Goal: Information Seeking & Learning: Learn about a topic

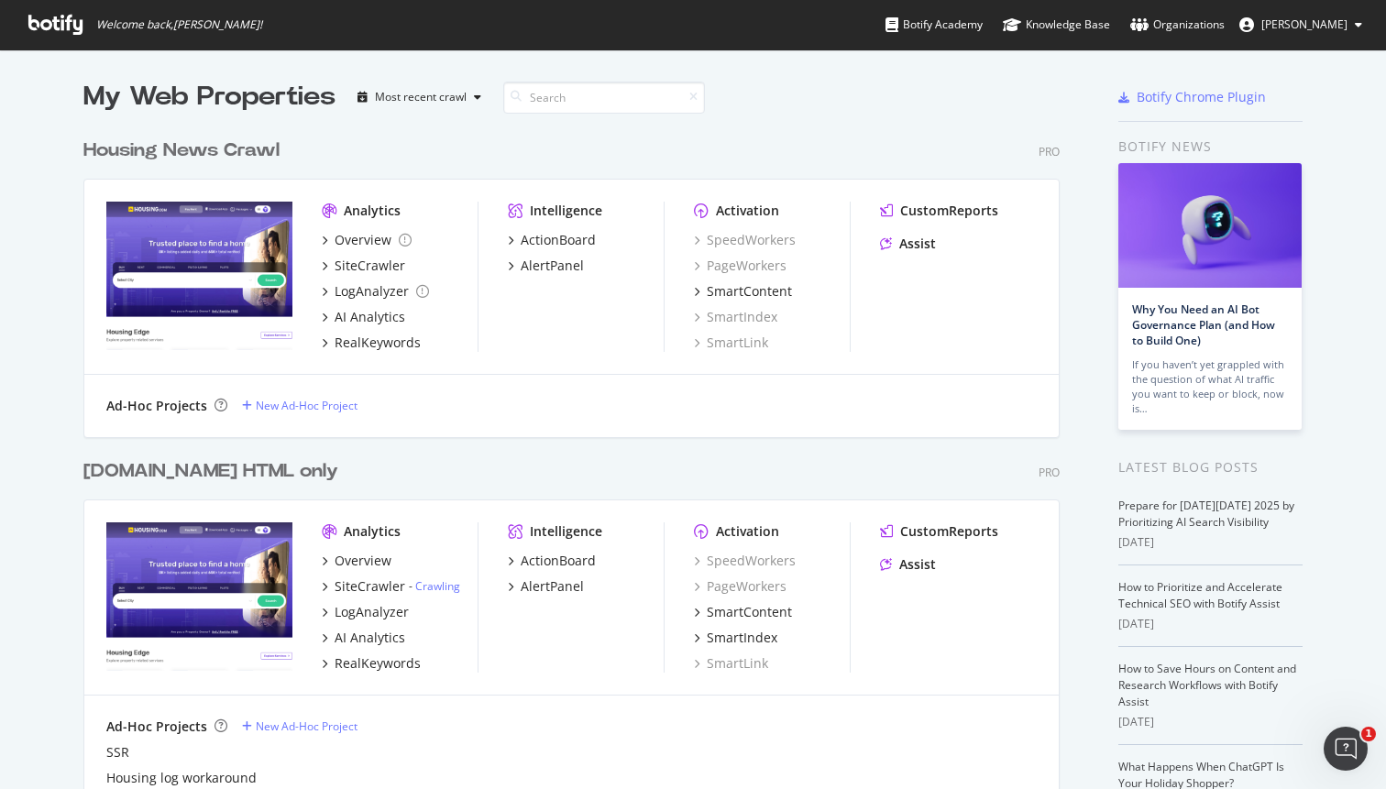
scroll to position [59, 0]
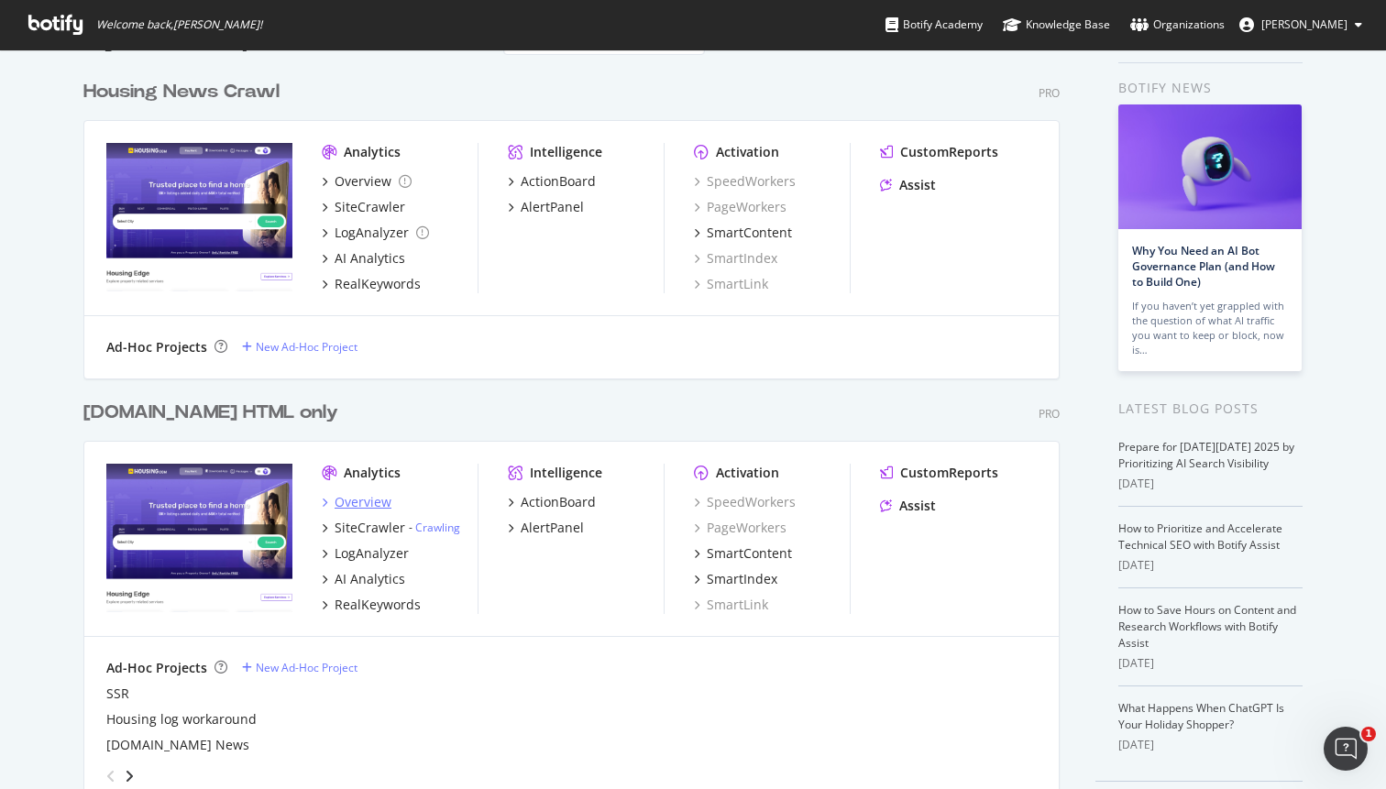
click at [359, 508] on div "Overview" at bounding box center [363, 502] width 57 height 18
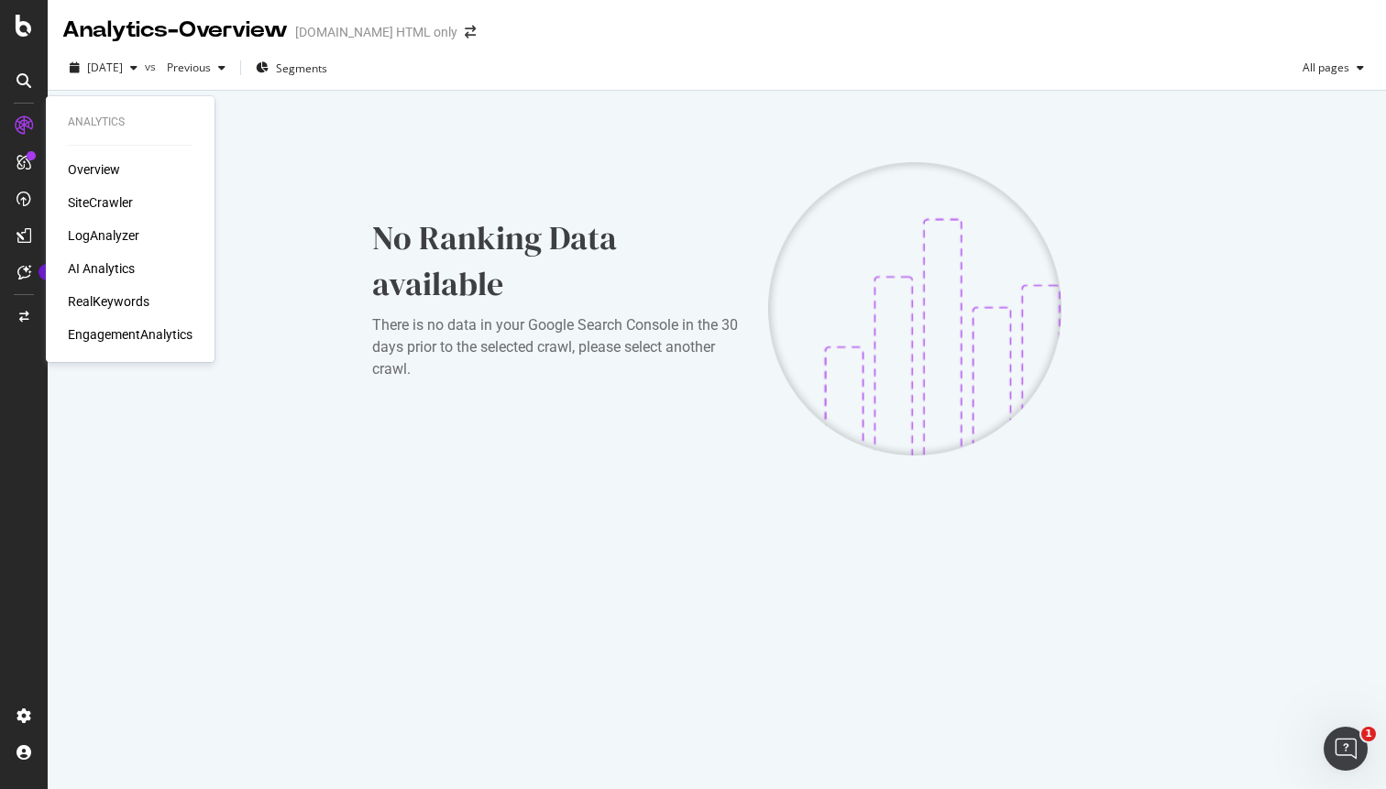
click at [108, 165] on div "Overview" at bounding box center [94, 169] width 52 height 18
click at [103, 203] on div "SiteCrawler" at bounding box center [100, 202] width 65 height 18
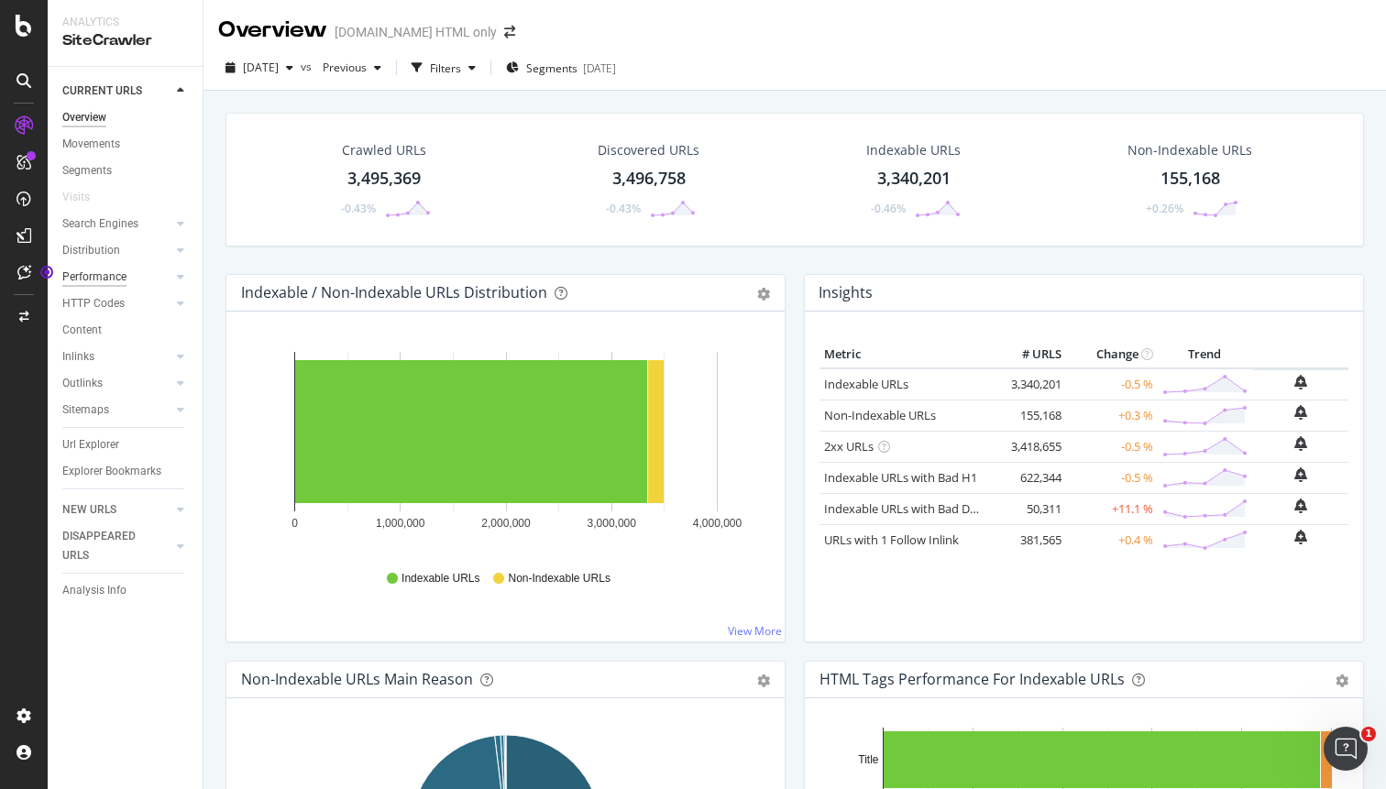
click at [114, 281] on div "Performance" at bounding box center [94, 277] width 64 height 19
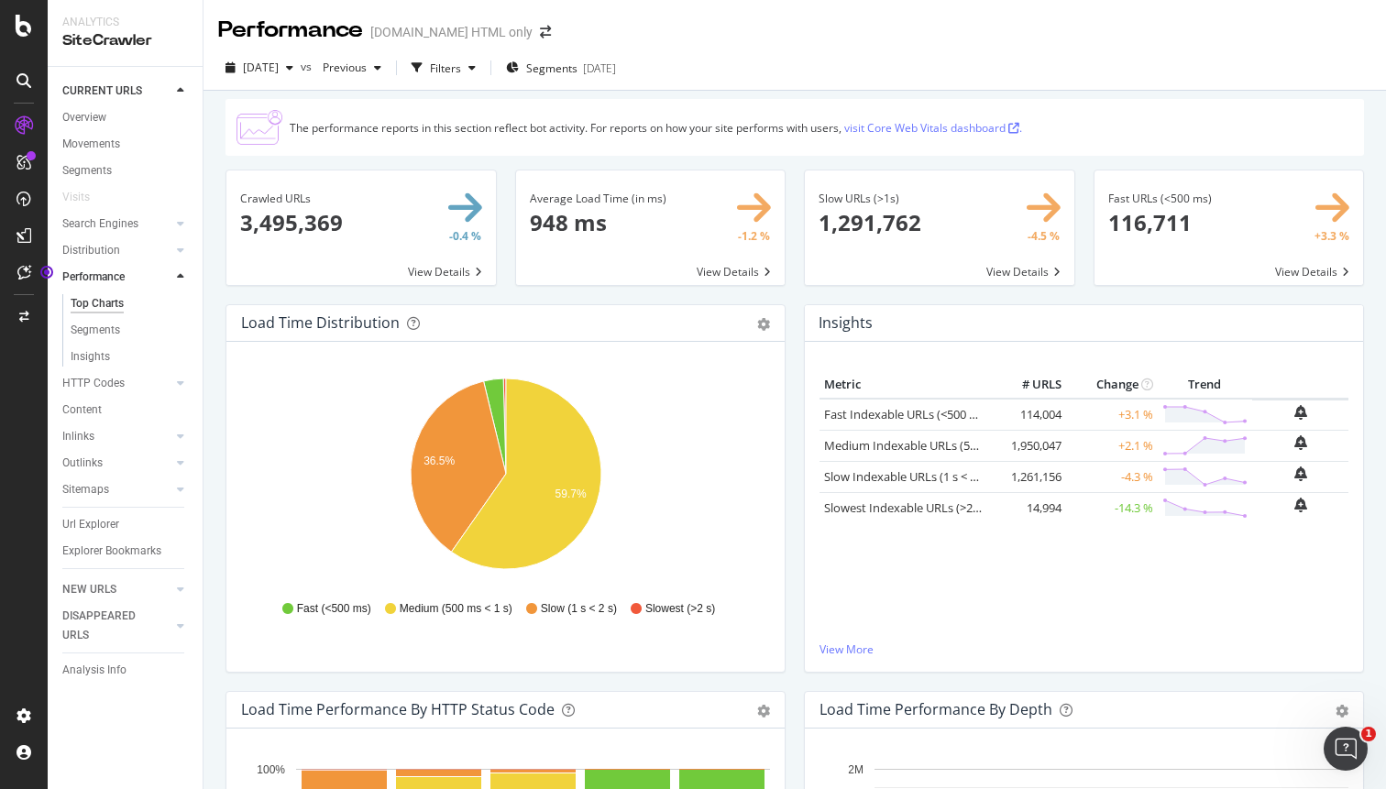
click at [461, 205] on span at bounding box center [360, 227] width 269 height 115
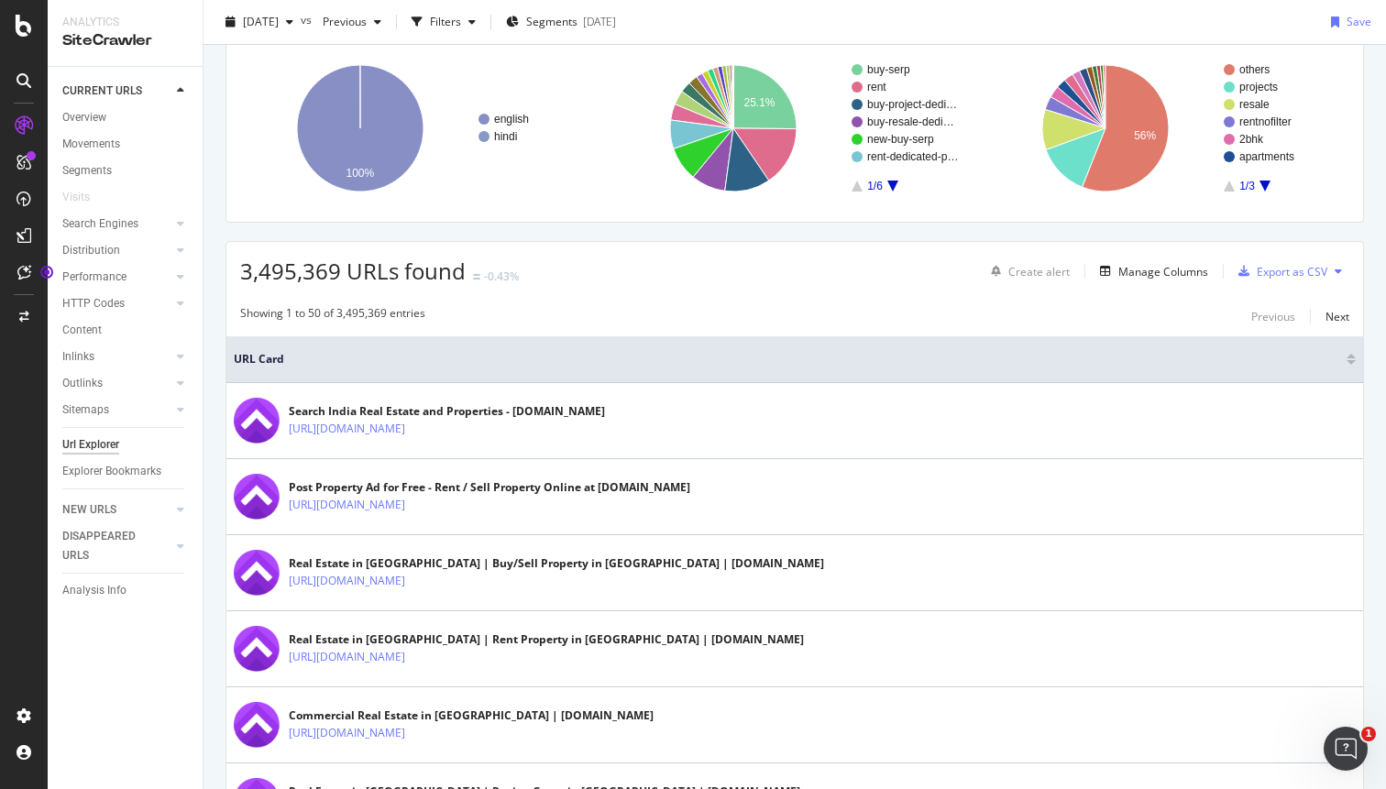
scroll to position [65, 0]
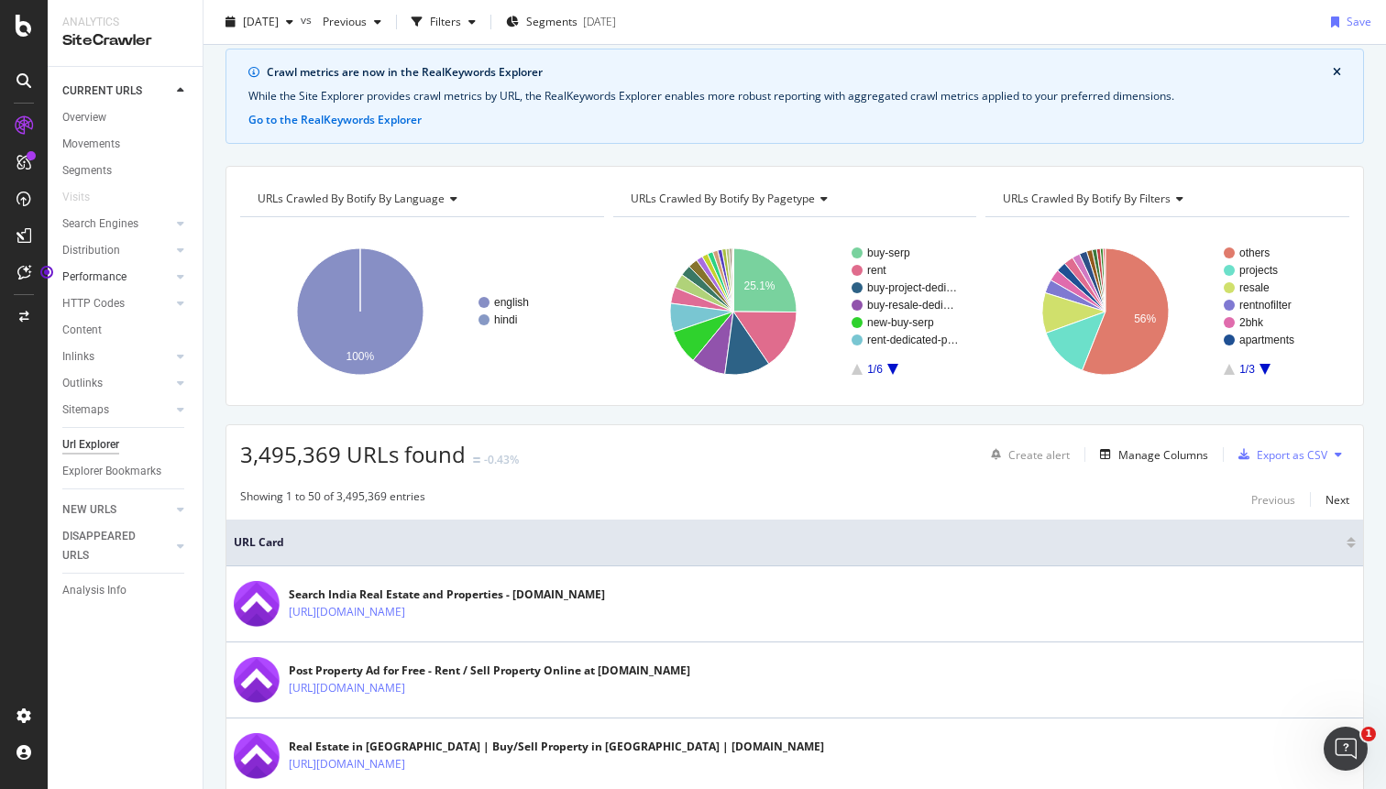
click at [138, 275] on link "Performance" at bounding box center [116, 277] width 109 height 19
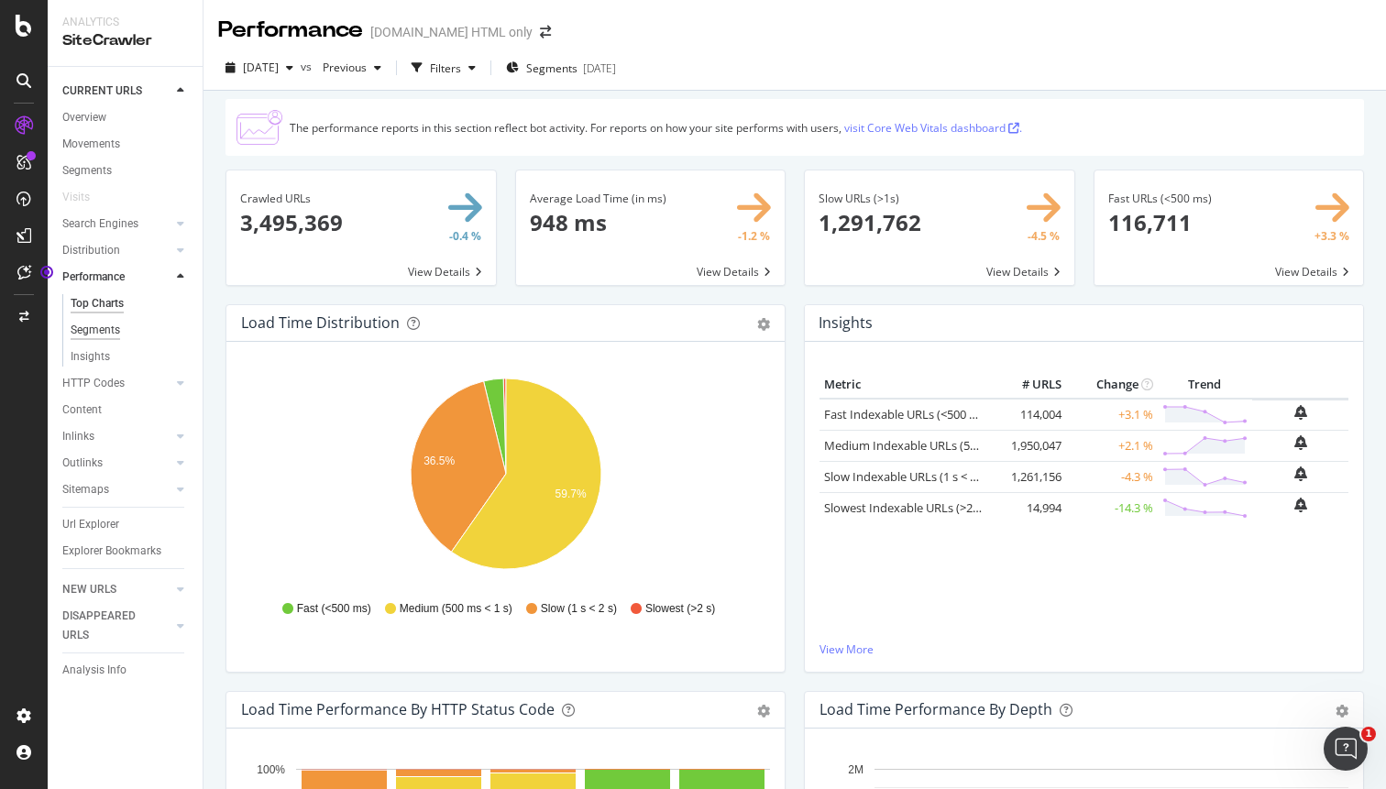
click at [110, 326] on div "Segments" at bounding box center [95, 330] width 49 height 19
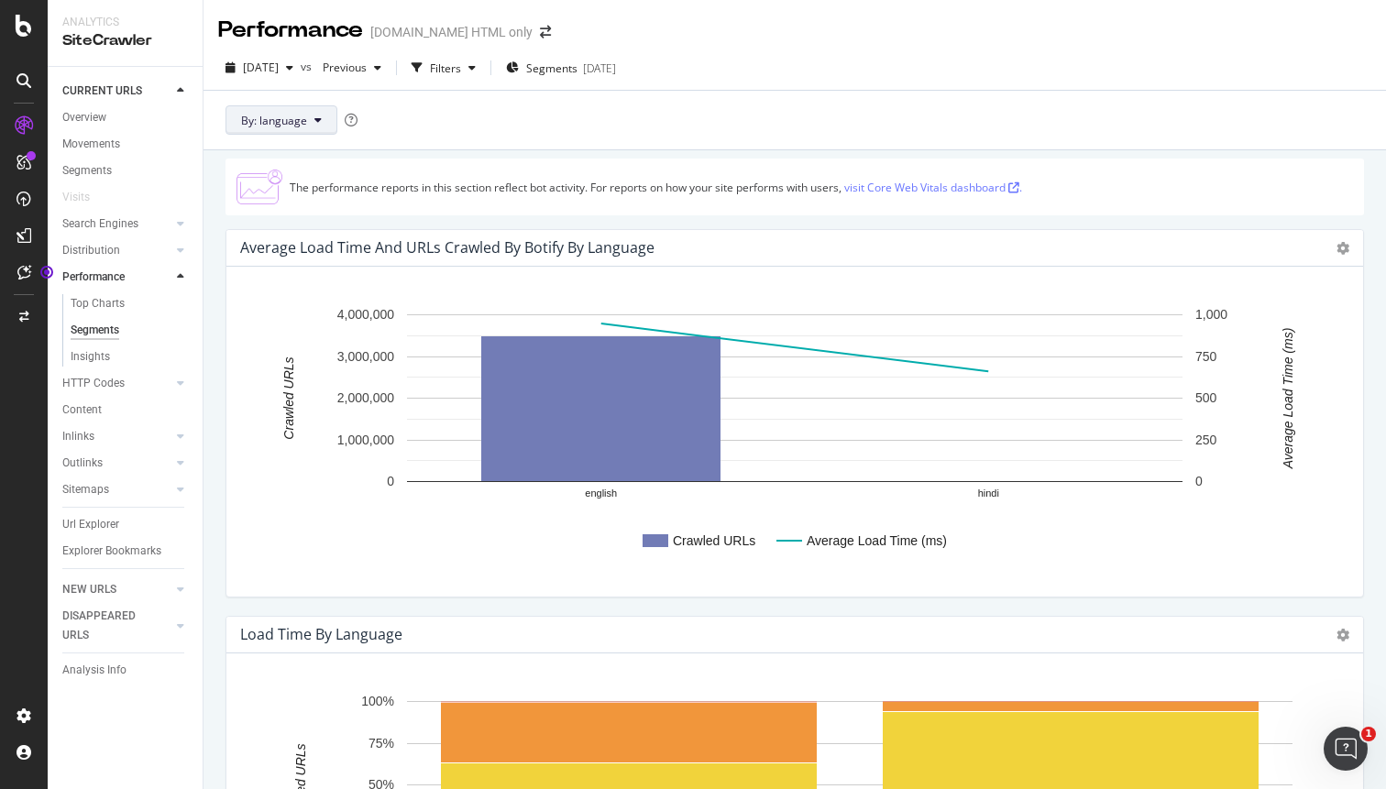
click at [310, 118] on button "By: language" at bounding box center [281, 119] width 112 height 29
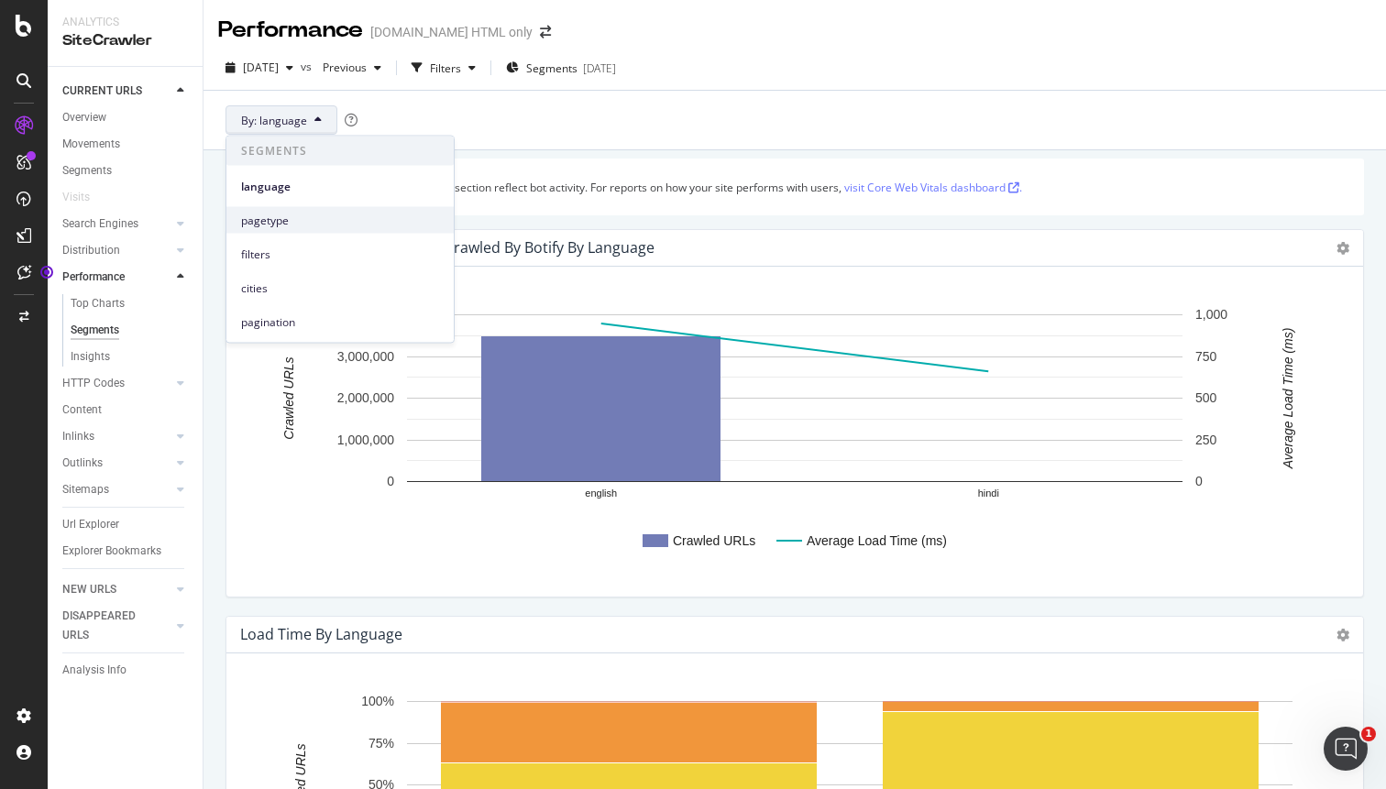
click at [303, 218] on span "pagetype" at bounding box center [340, 220] width 198 height 16
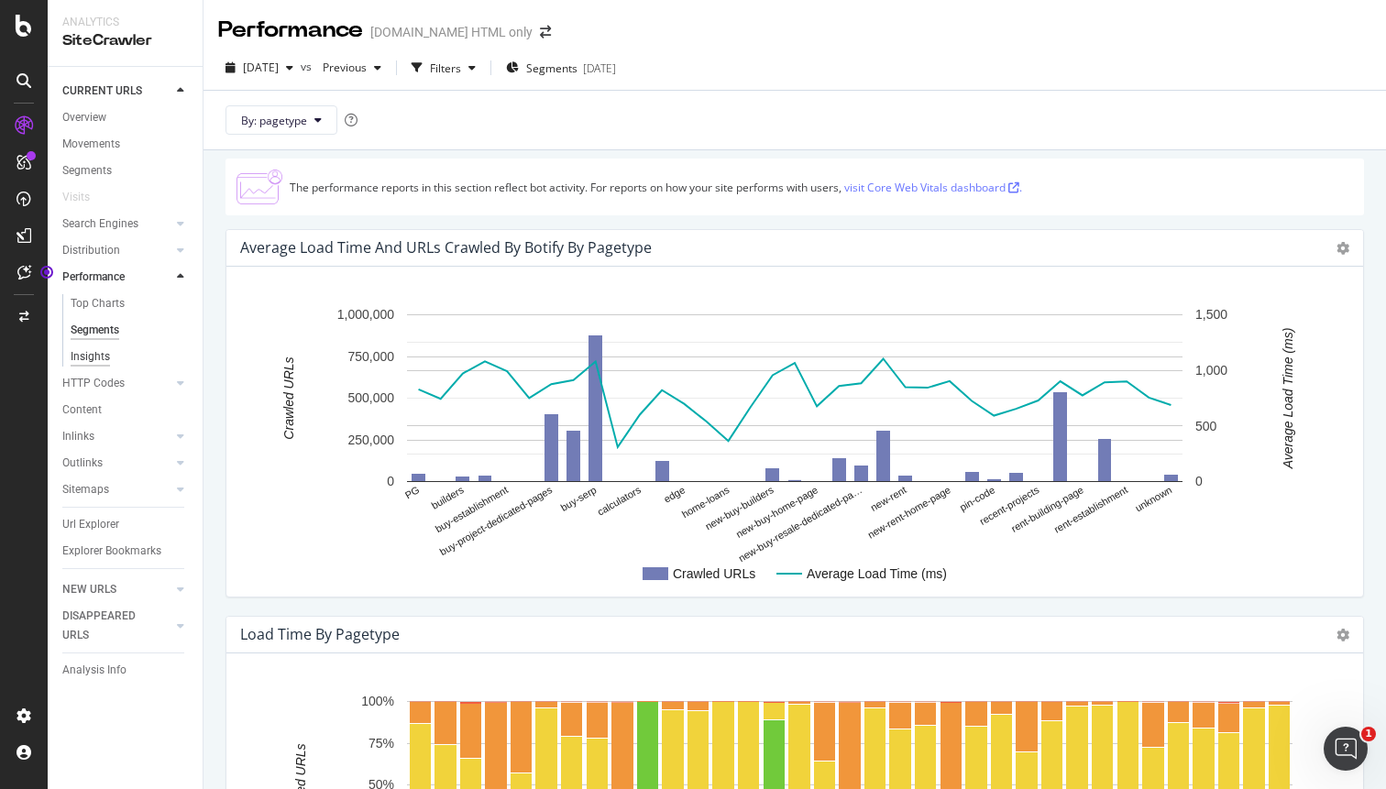
click at [97, 352] on div "Insights" at bounding box center [90, 356] width 39 height 19
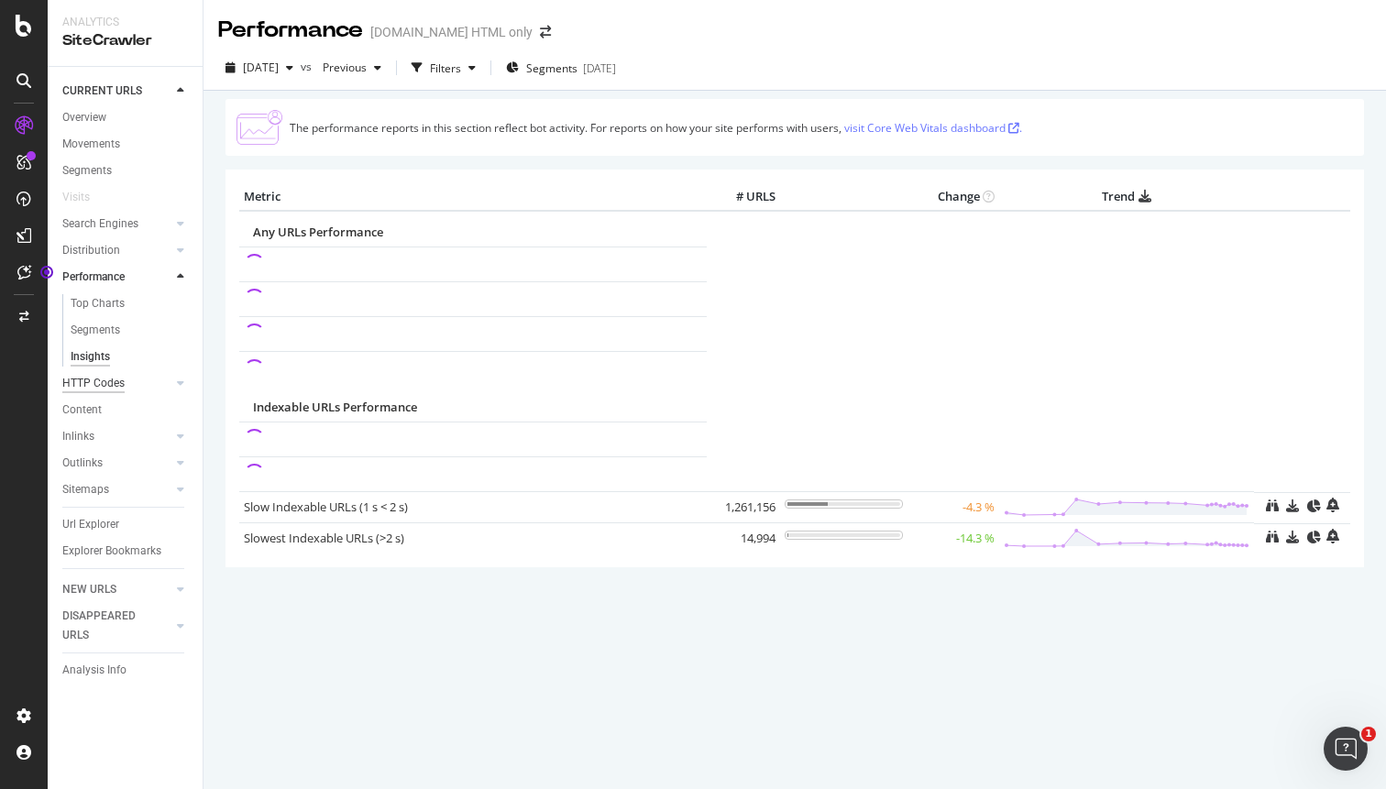
click at [114, 376] on div "HTTP Codes" at bounding box center [93, 383] width 62 height 19
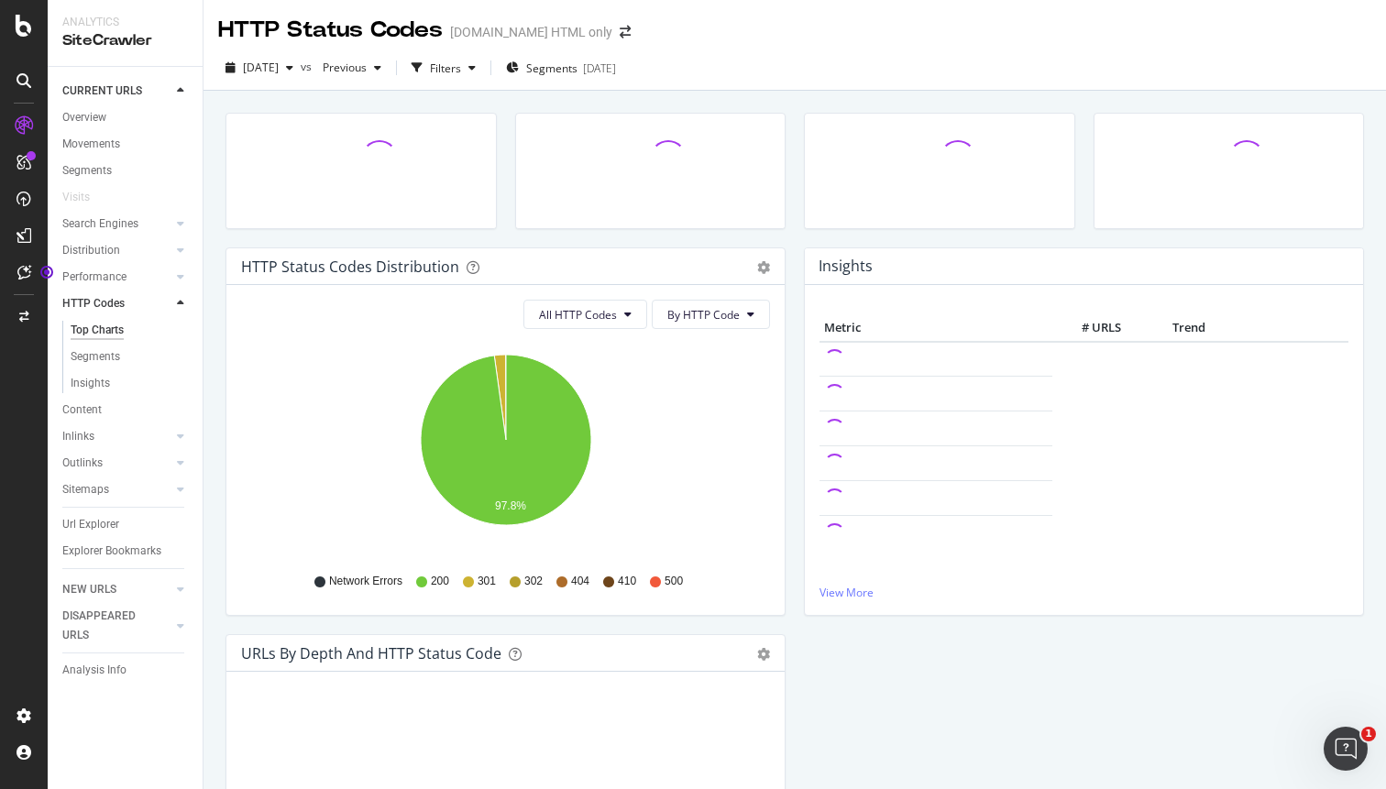
click at [190, 214] on div "Search Engines" at bounding box center [132, 224] width 140 height 27
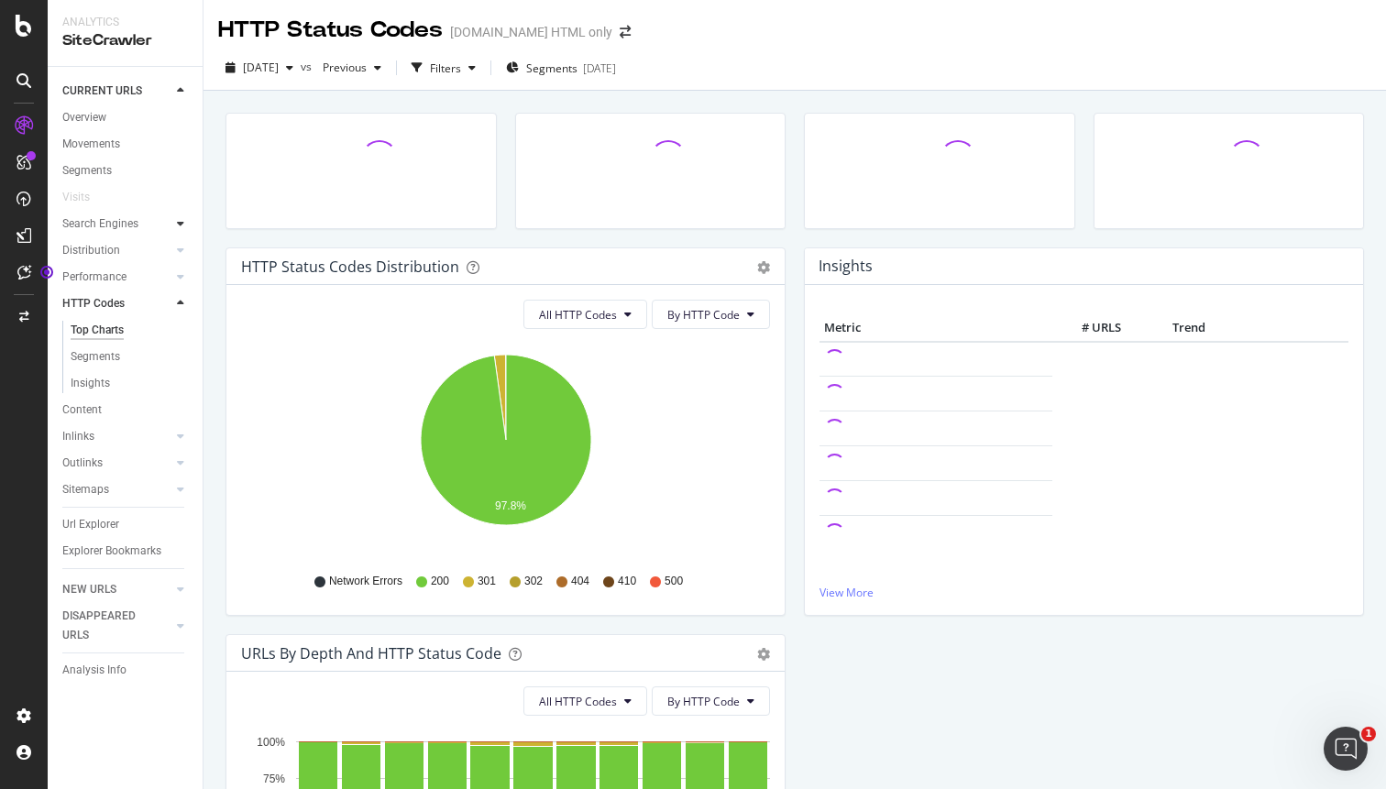
click at [186, 217] on div at bounding box center [180, 223] width 18 height 18
click at [186, 222] on div at bounding box center [180, 223] width 18 height 18
click at [185, 249] on div at bounding box center [180, 250] width 18 height 18
click at [182, 276] on icon at bounding box center [180, 276] width 7 height 11
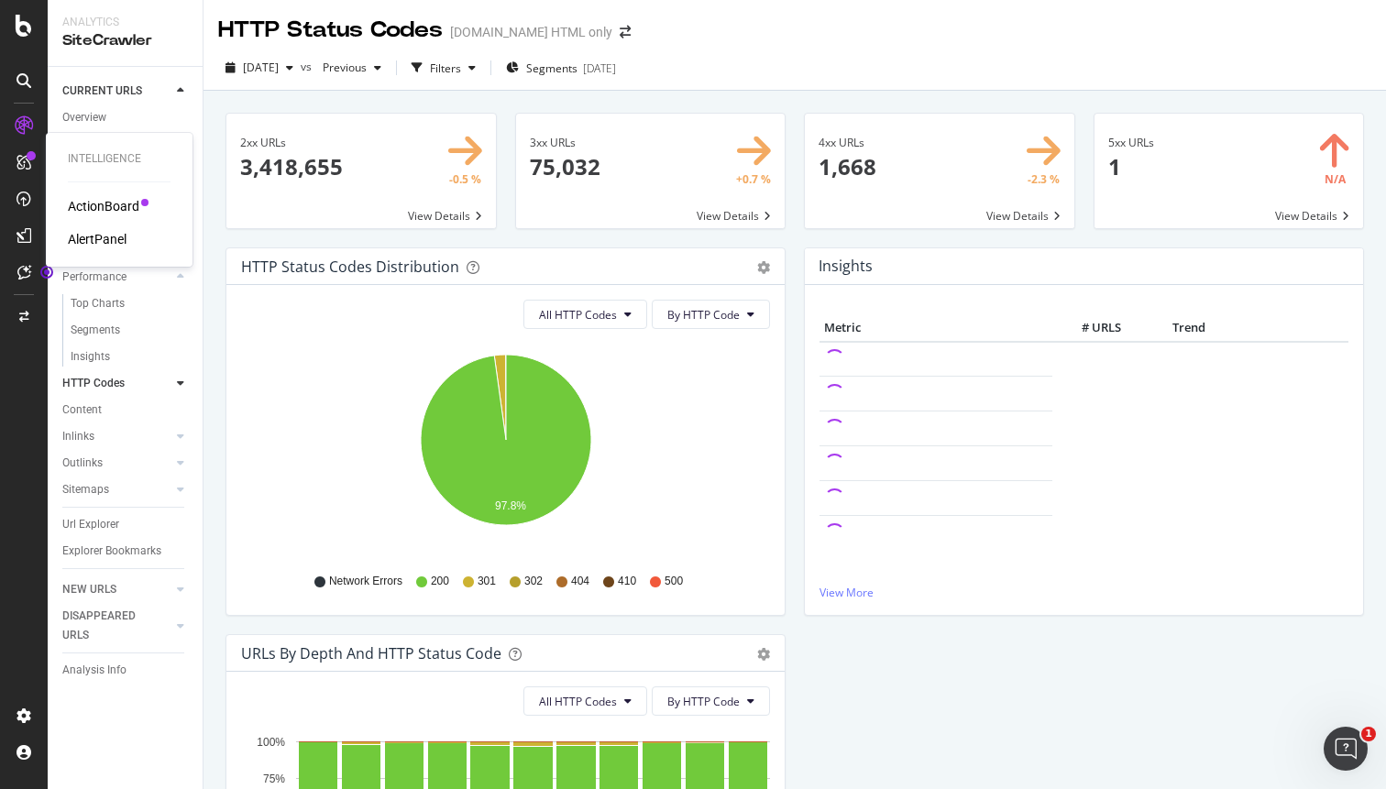
click at [89, 203] on div "ActionBoard" at bounding box center [103, 206] width 71 height 18
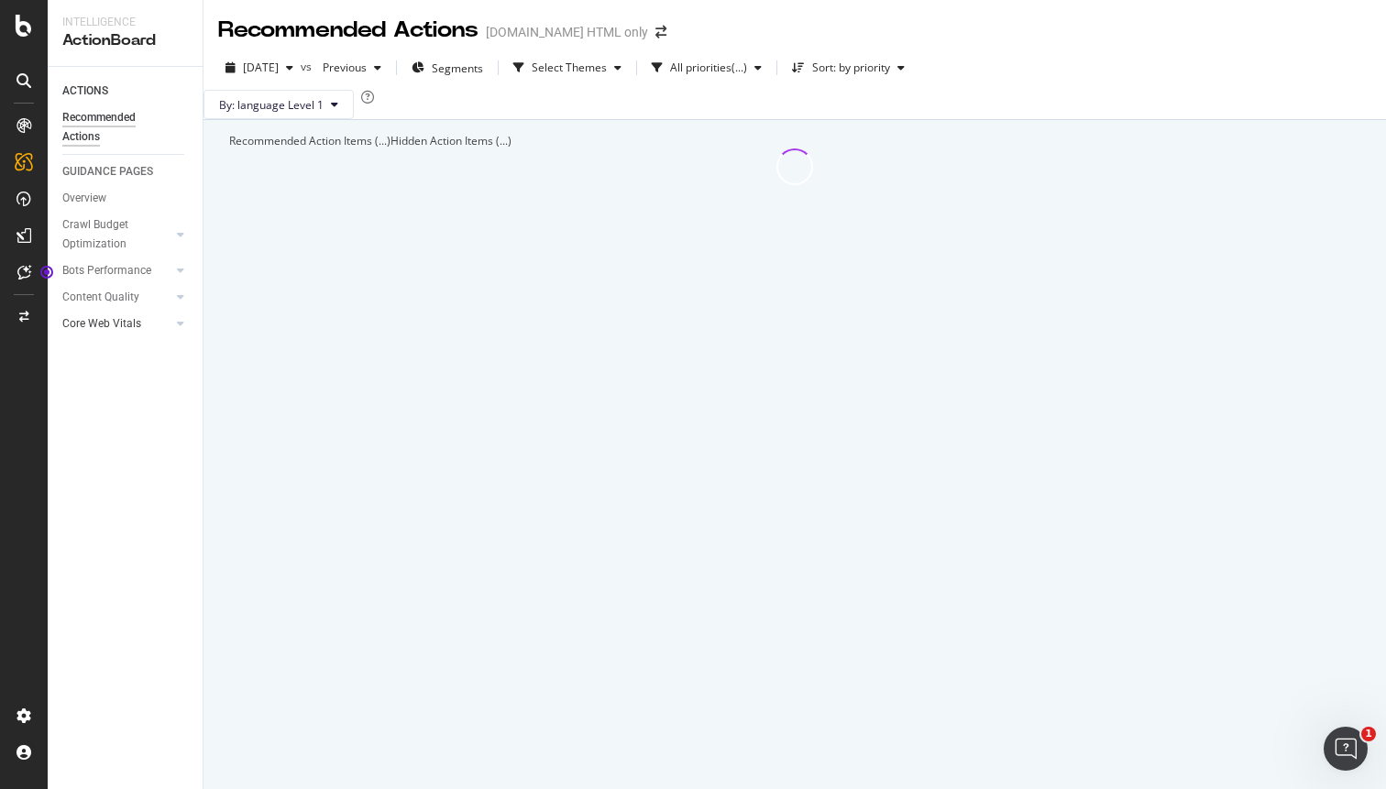
click at [155, 322] on div at bounding box center [162, 323] width 18 height 18
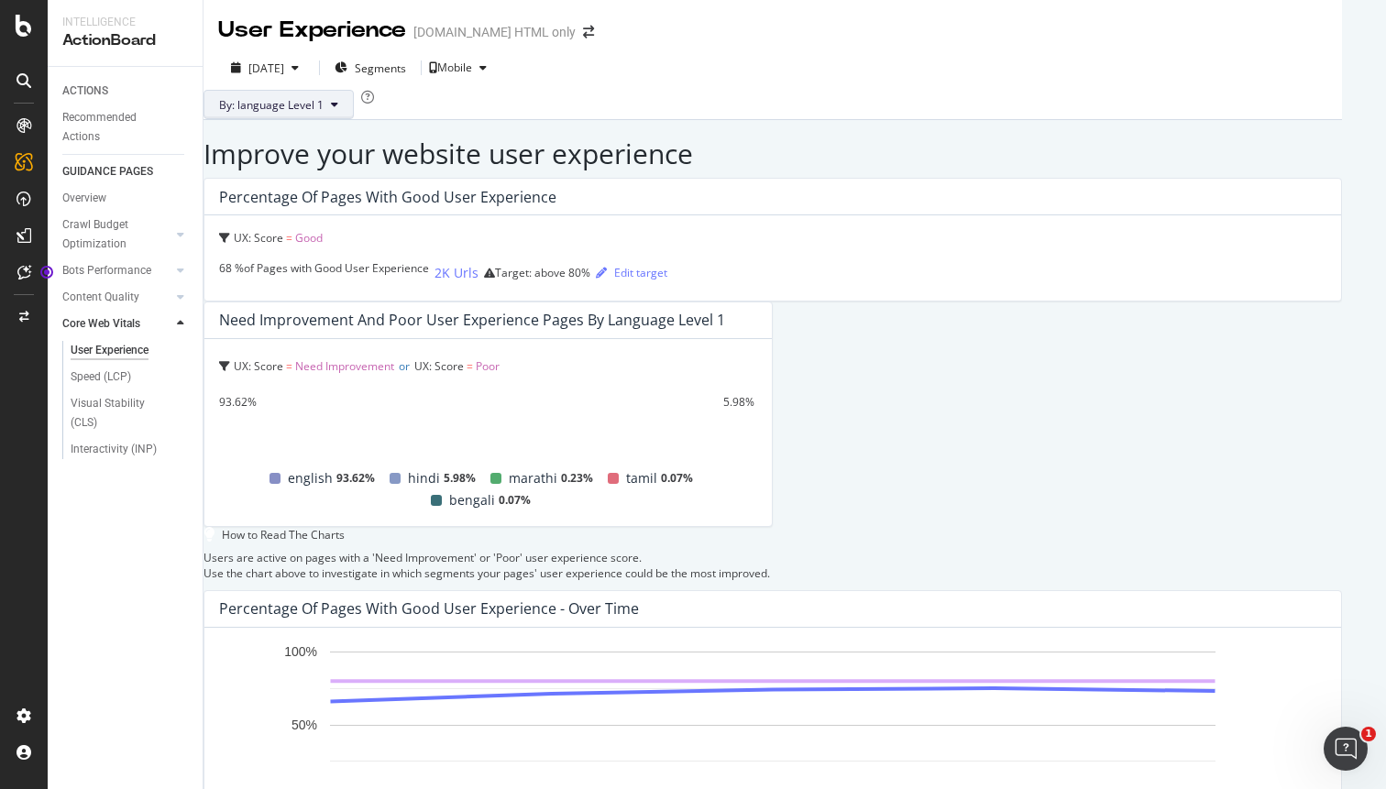
click at [324, 113] on span "By: language Level 1" at bounding box center [271, 105] width 104 height 16
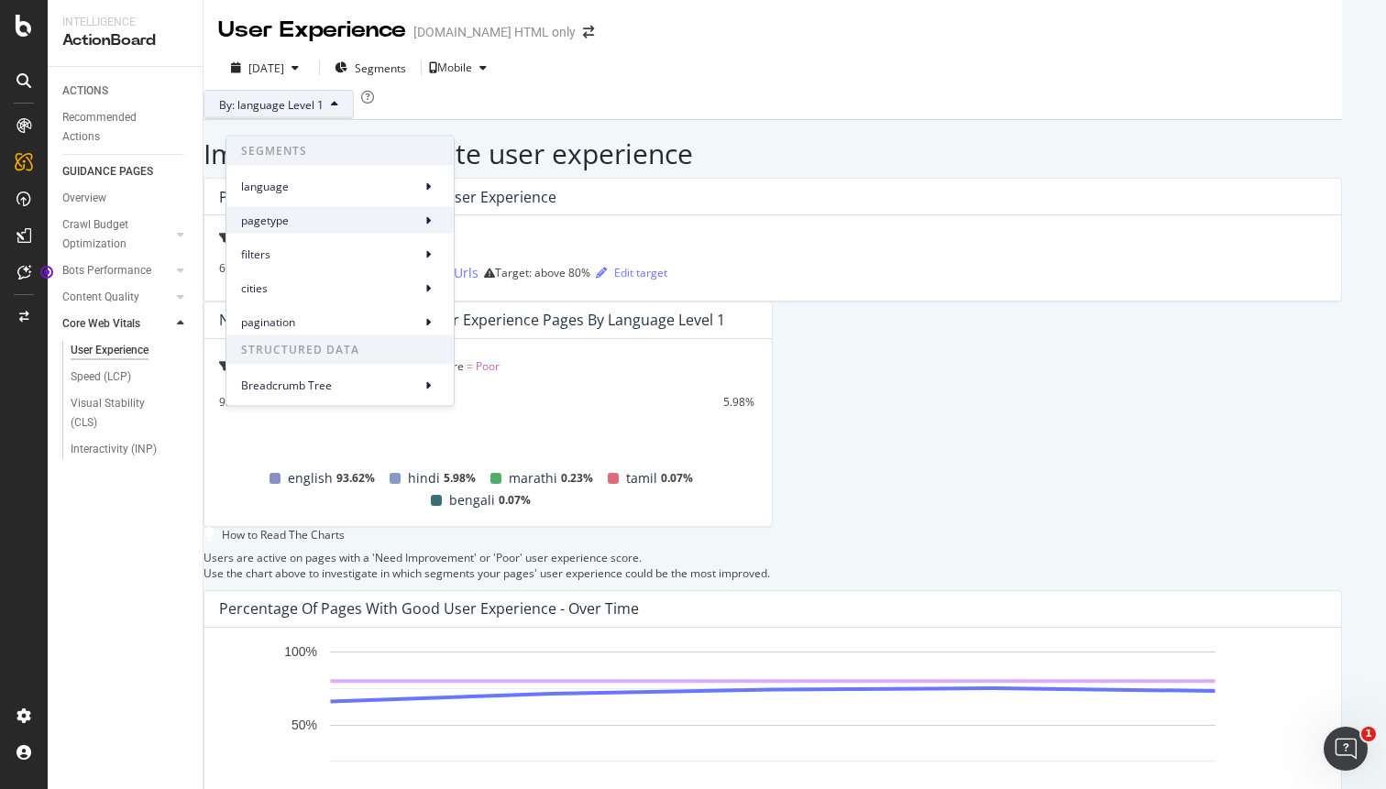
click at [333, 218] on span "pagetype" at bounding box center [327, 220] width 172 height 16
click at [514, 236] on span "pagetype Level 1" at bounding box center [520, 228] width 86 height 16
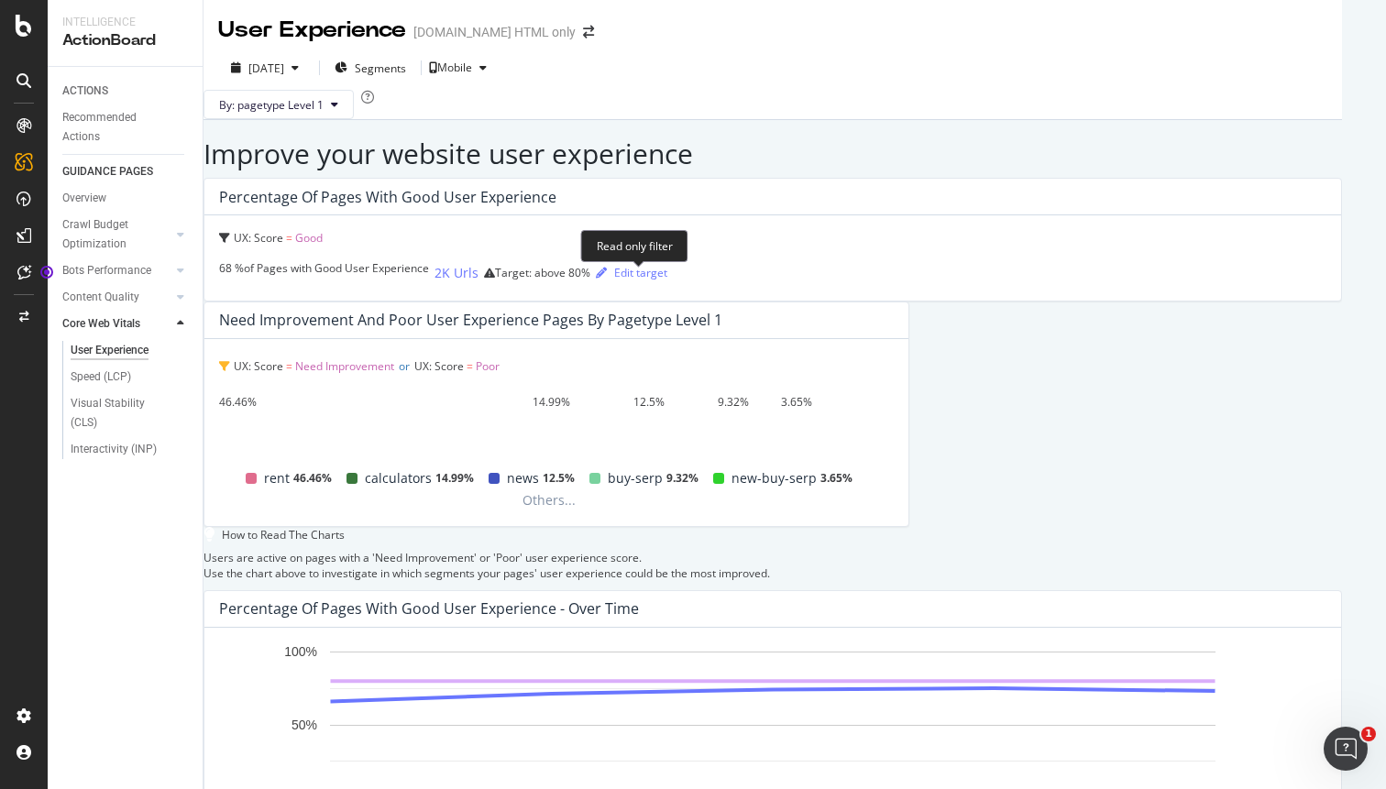
click at [230, 361] on icon at bounding box center [224, 366] width 11 height 11
click at [106, 382] on div "Speed (LCP)" at bounding box center [101, 377] width 60 height 19
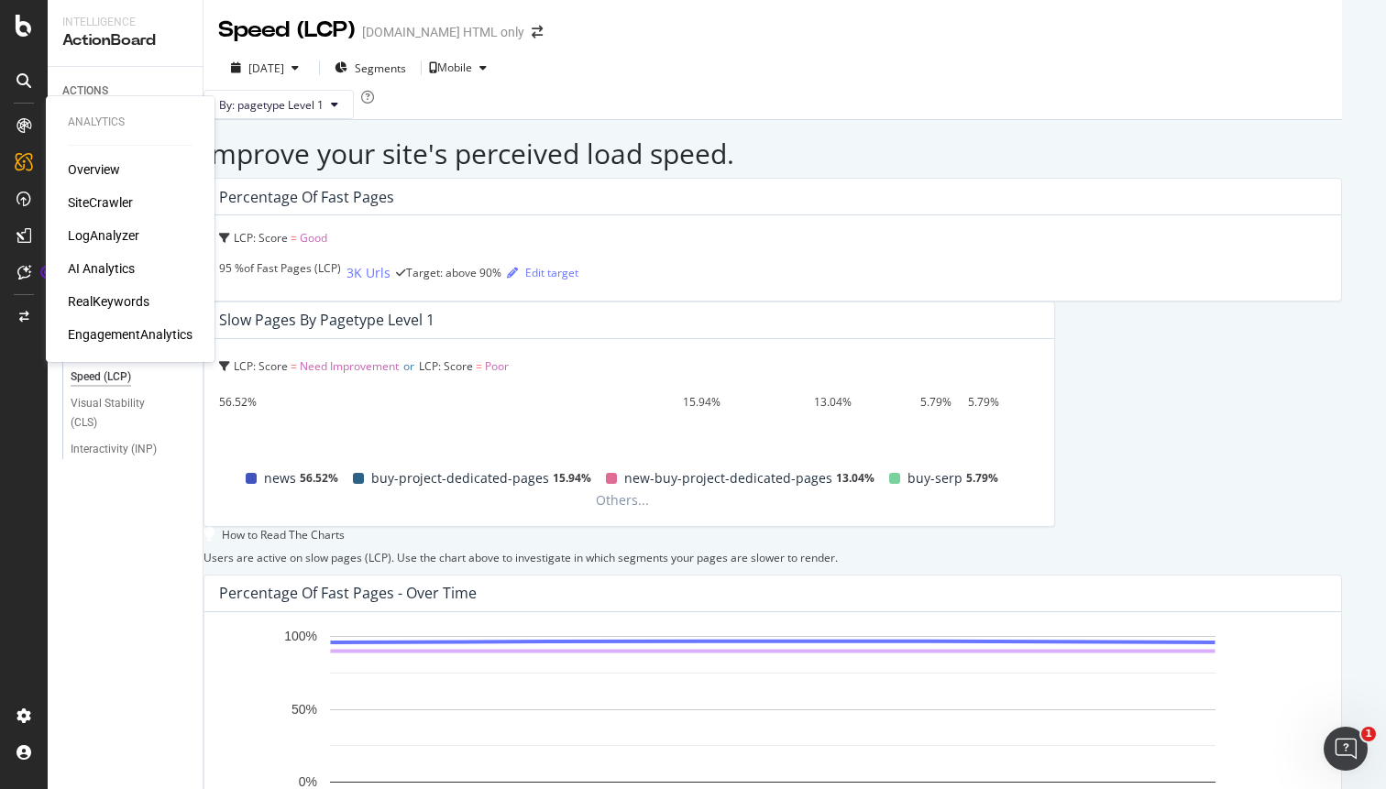
click at [127, 329] on div "EngagementAnalytics" at bounding box center [130, 334] width 125 height 18
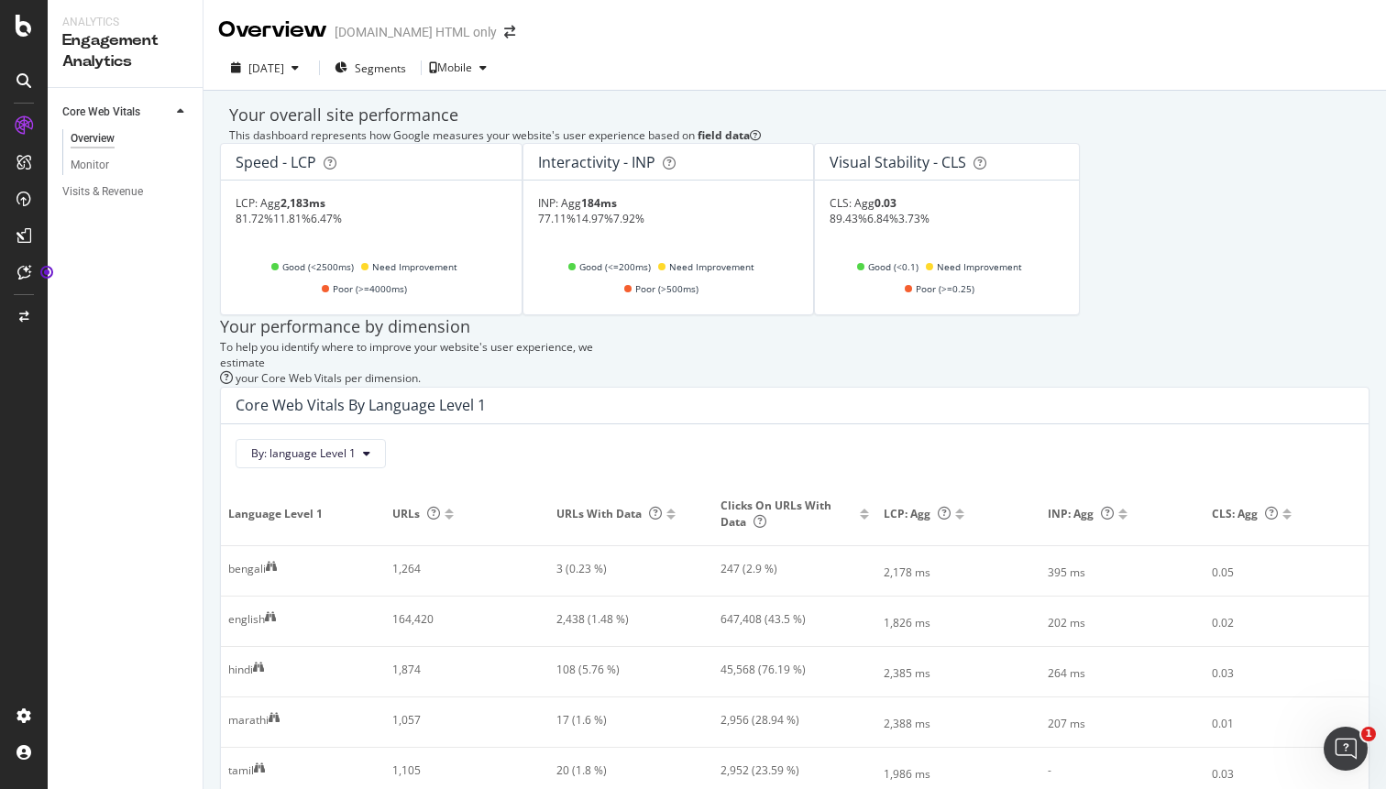
scroll to position [127, 0]
click at [356, 445] on span "By: language Level 1" at bounding box center [303, 453] width 104 height 16
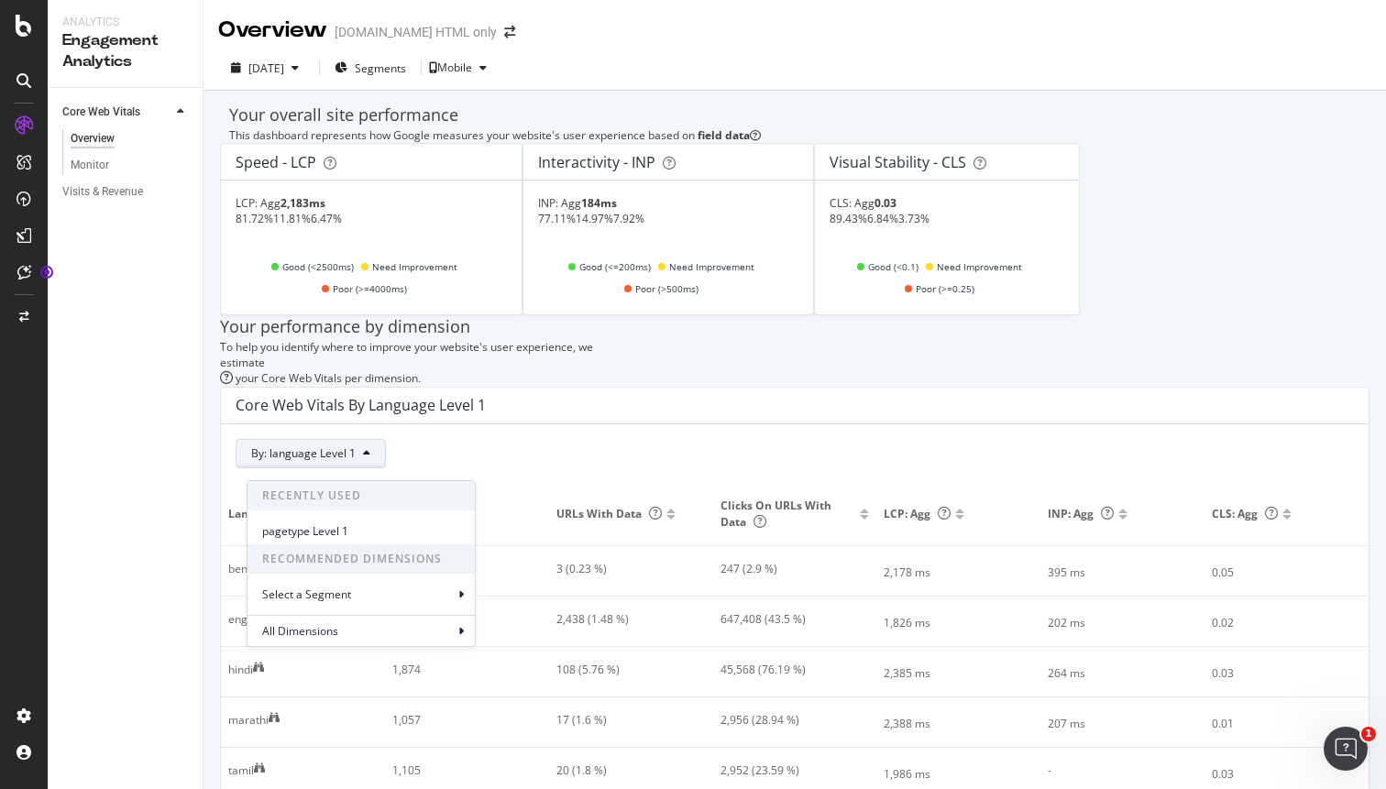
scroll to position [0, 0]
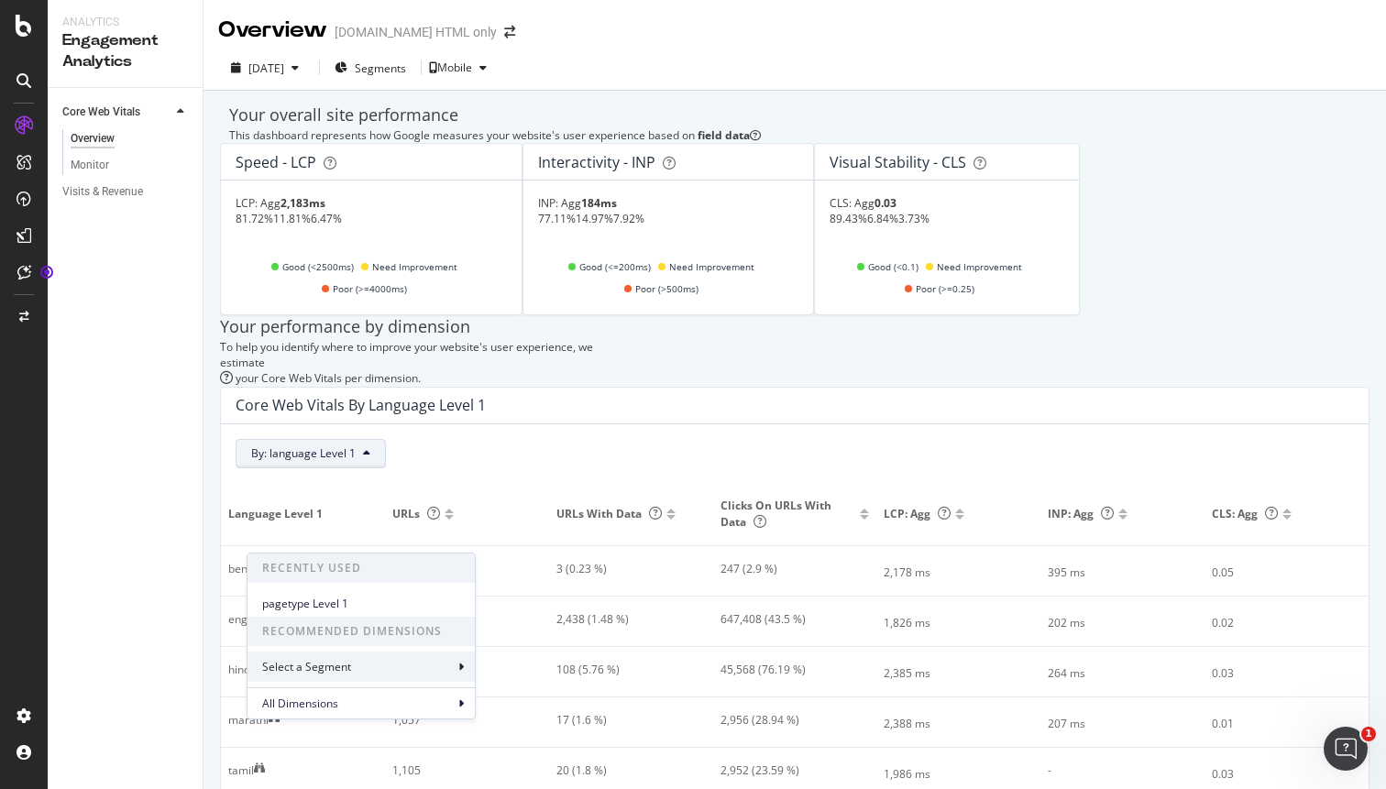
click at [413, 663] on div "Select a Segment" at bounding box center [360, 667] width 227 height 30
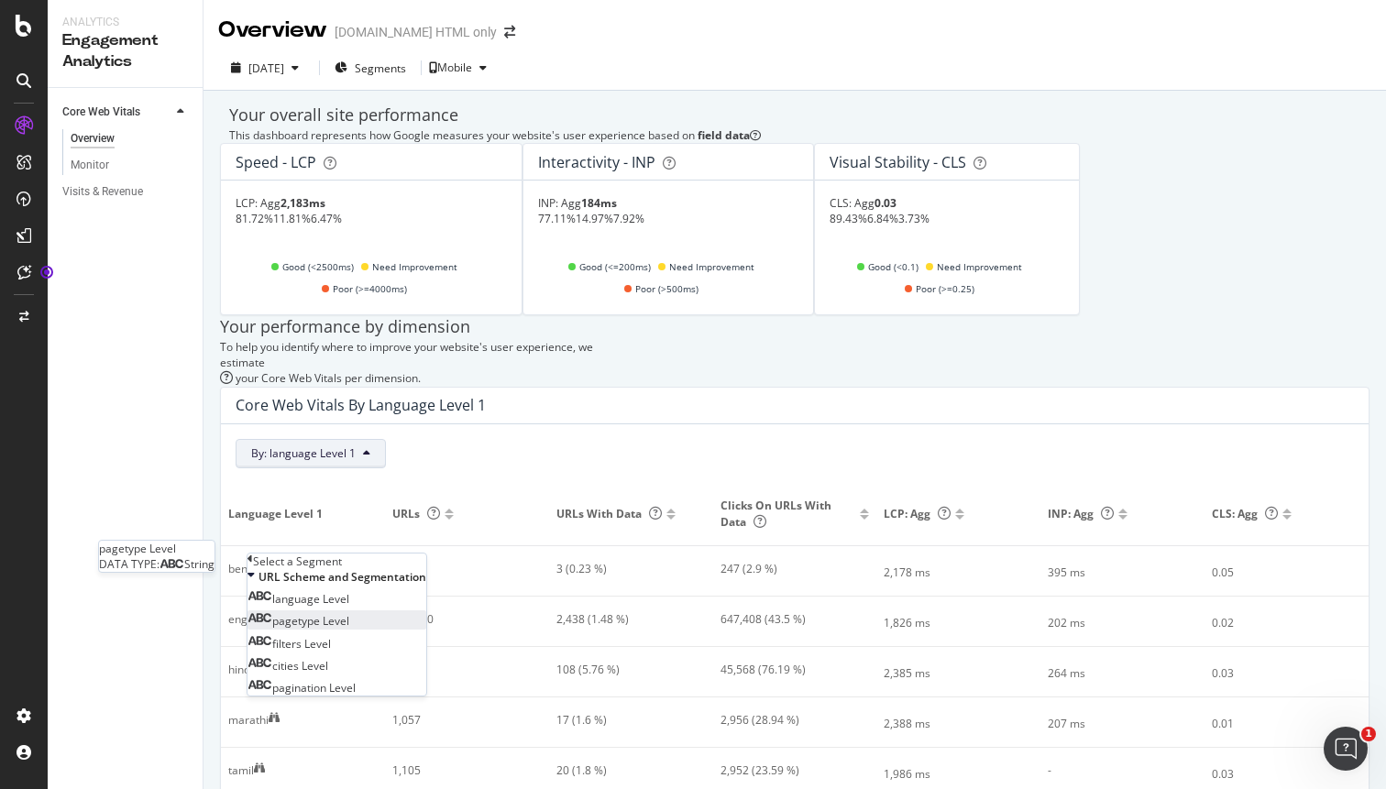
click at [349, 629] on div "pagetype Level" at bounding box center [298, 621] width 102 height 16
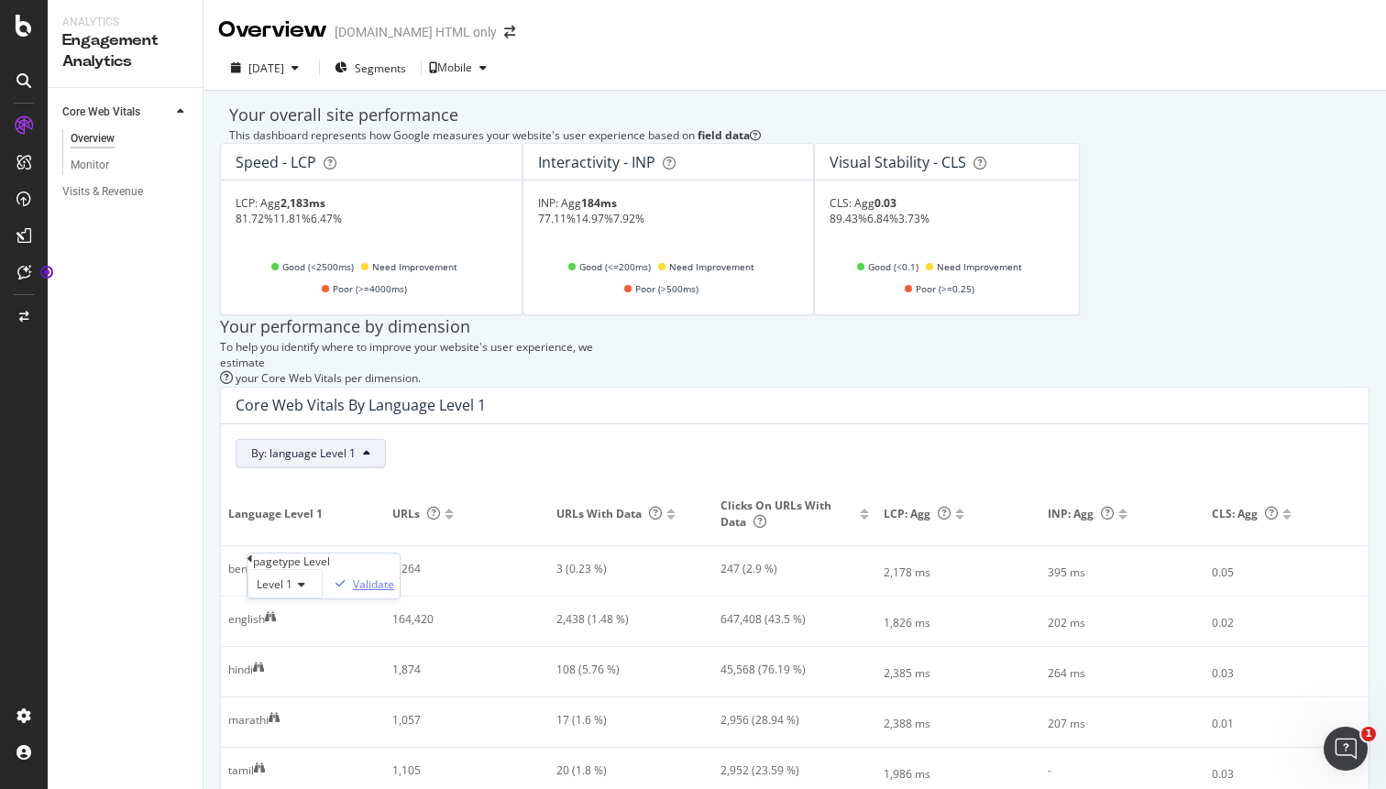
click at [394, 592] on div "Validate" at bounding box center [373, 585] width 41 height 16
click at [299, 712] on div "buy-project-dedicated-pages" at bounding box center [295, 720] width 135 height 16
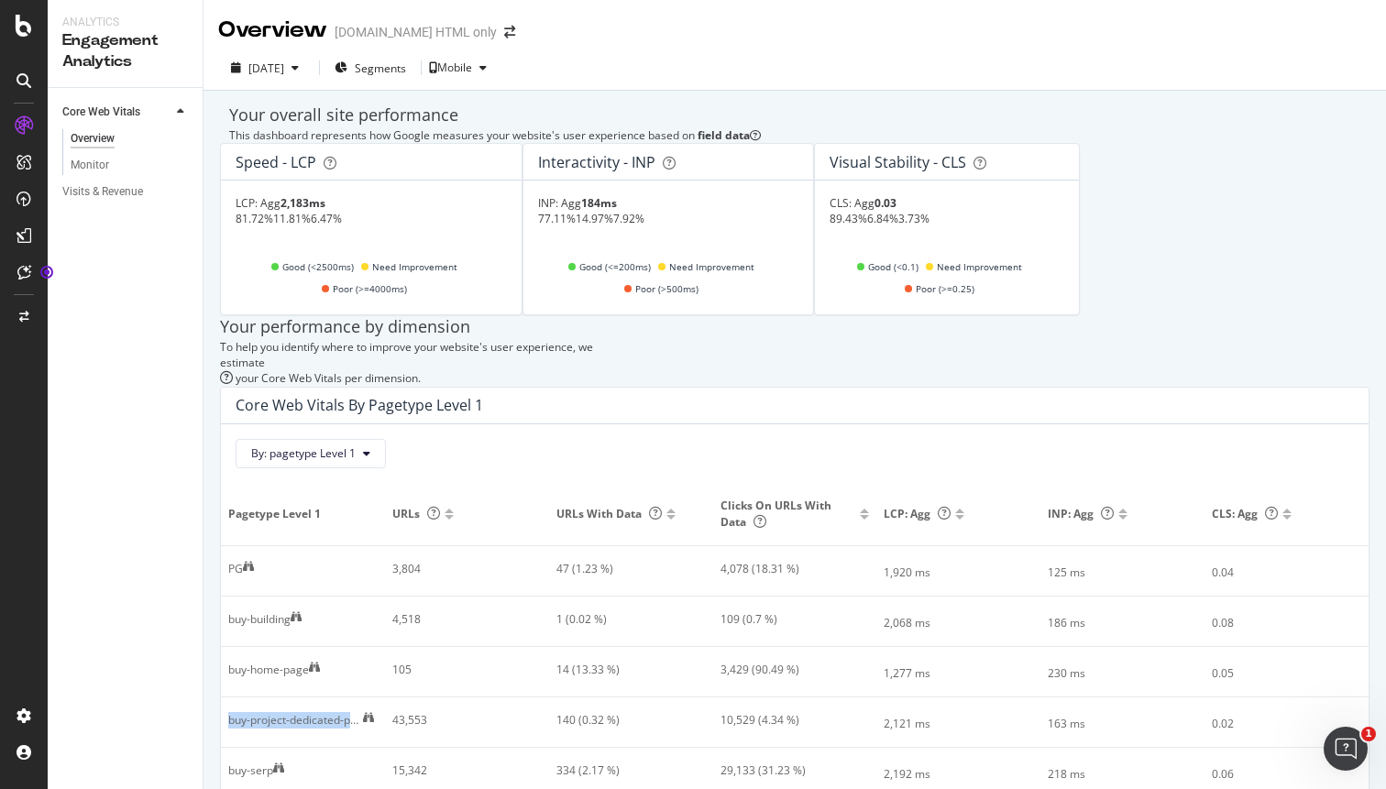
click at [299, 712] on div "buy-project-dedicated-pages" at bounding box center [295, 720] width 135 height 16
copy div "buy-project-dedicated-pages"
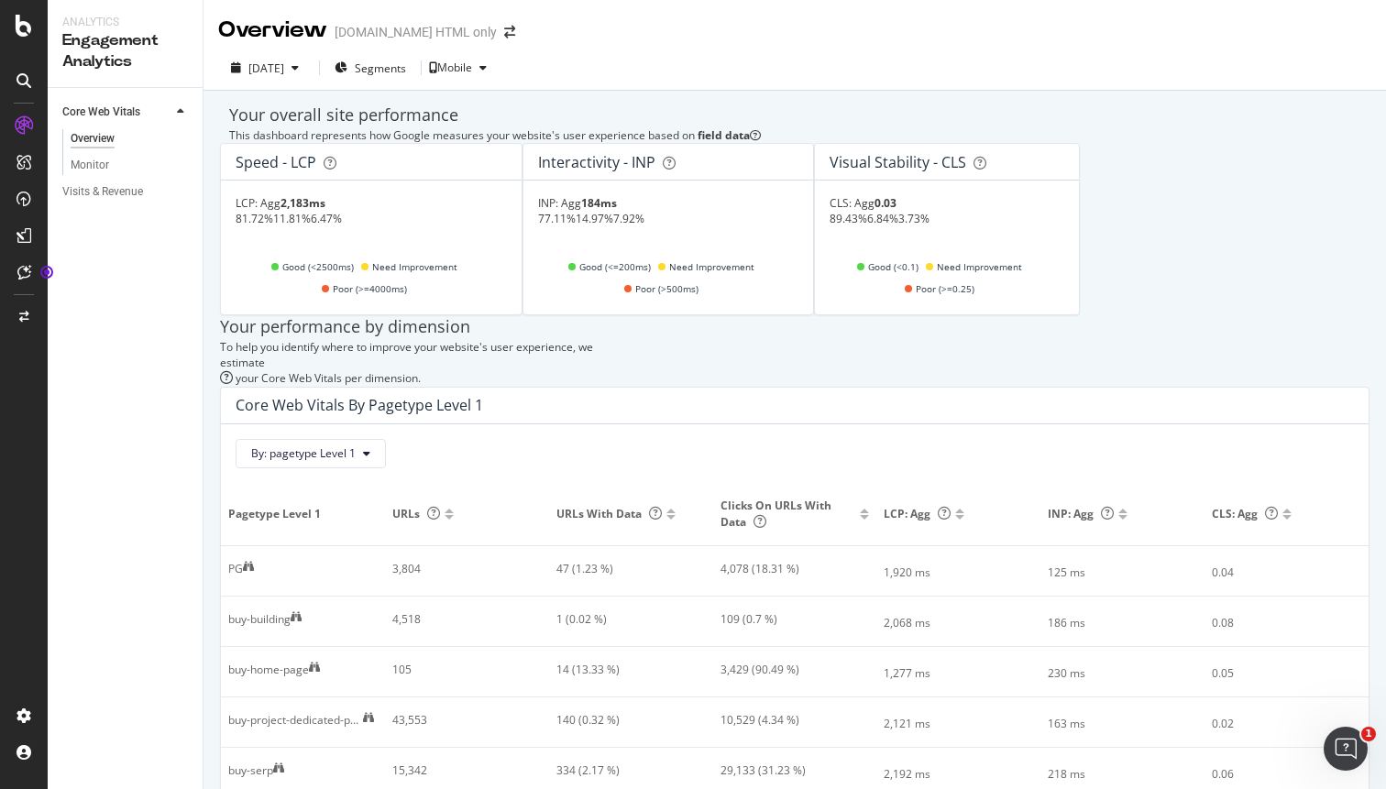
copy div "new-buy-project-dedicated-pages"
click at [349, 712] on div "buy-project-dedicated-pages" at bounding box center [295, 720] width 135 height 16
click at [369, 712] on icon at bounding box center [368, 717] width 11 height 11
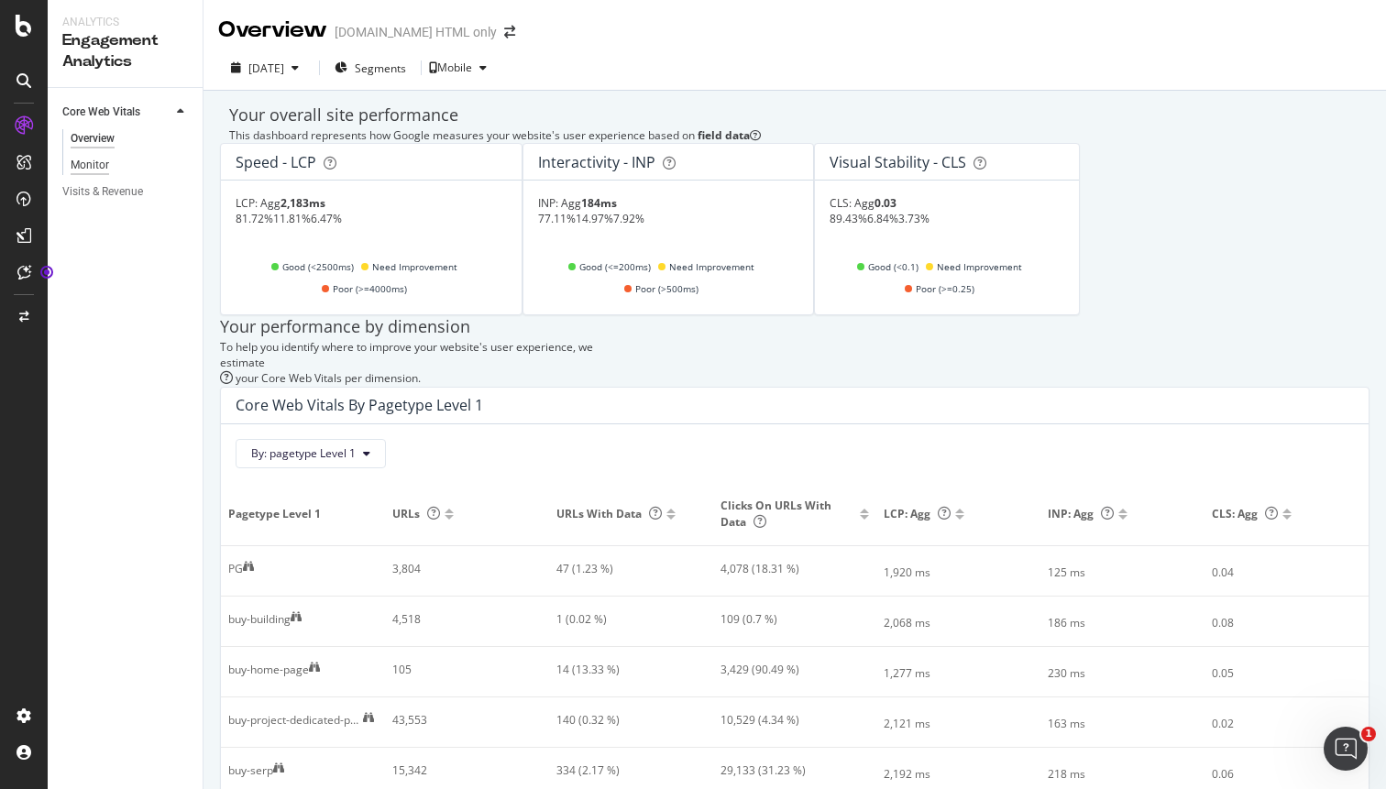
click at [92, 170] on div "Monitor" at bounding box center [90, 165] width 38 height 19
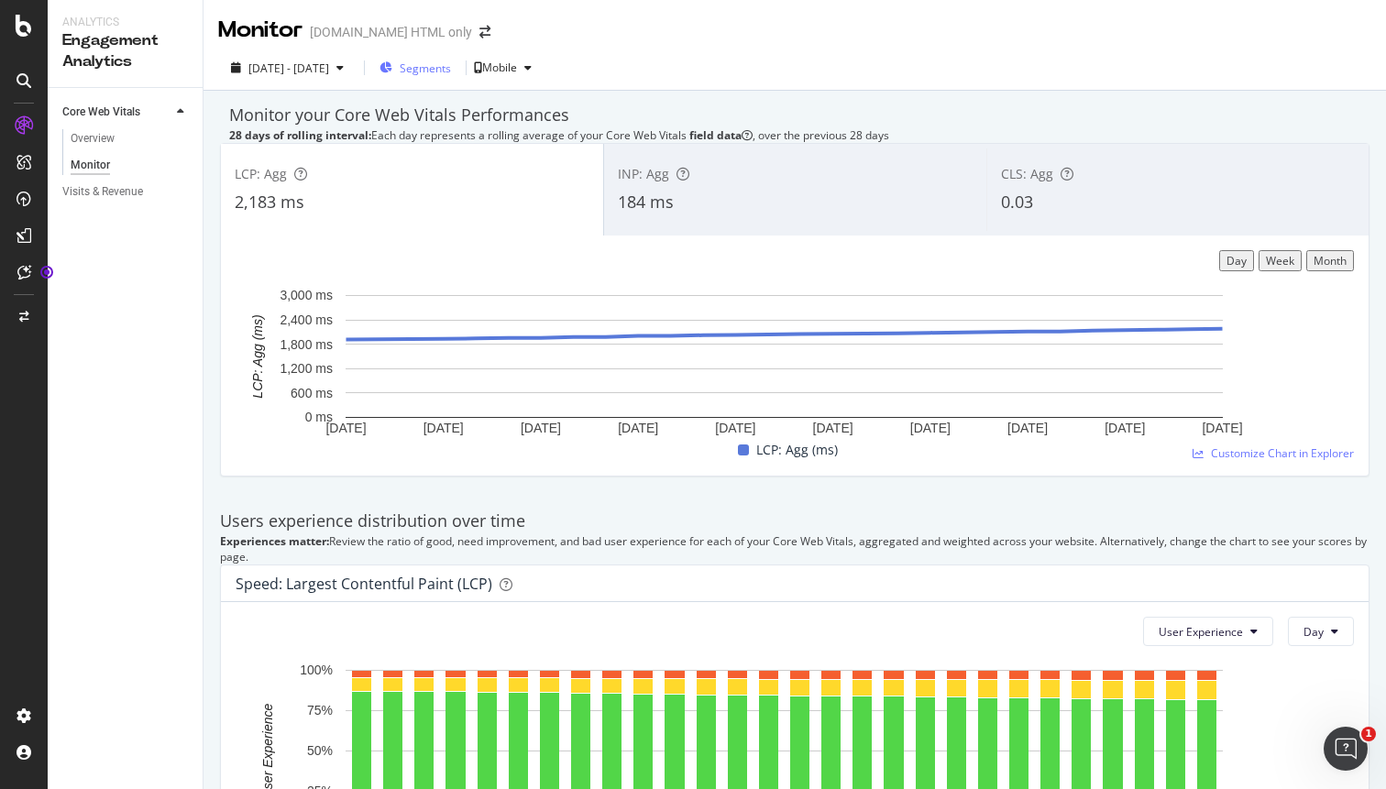
click at [451, 76] on div "Segments" at bounding box center [414, 67] width 71 height 27
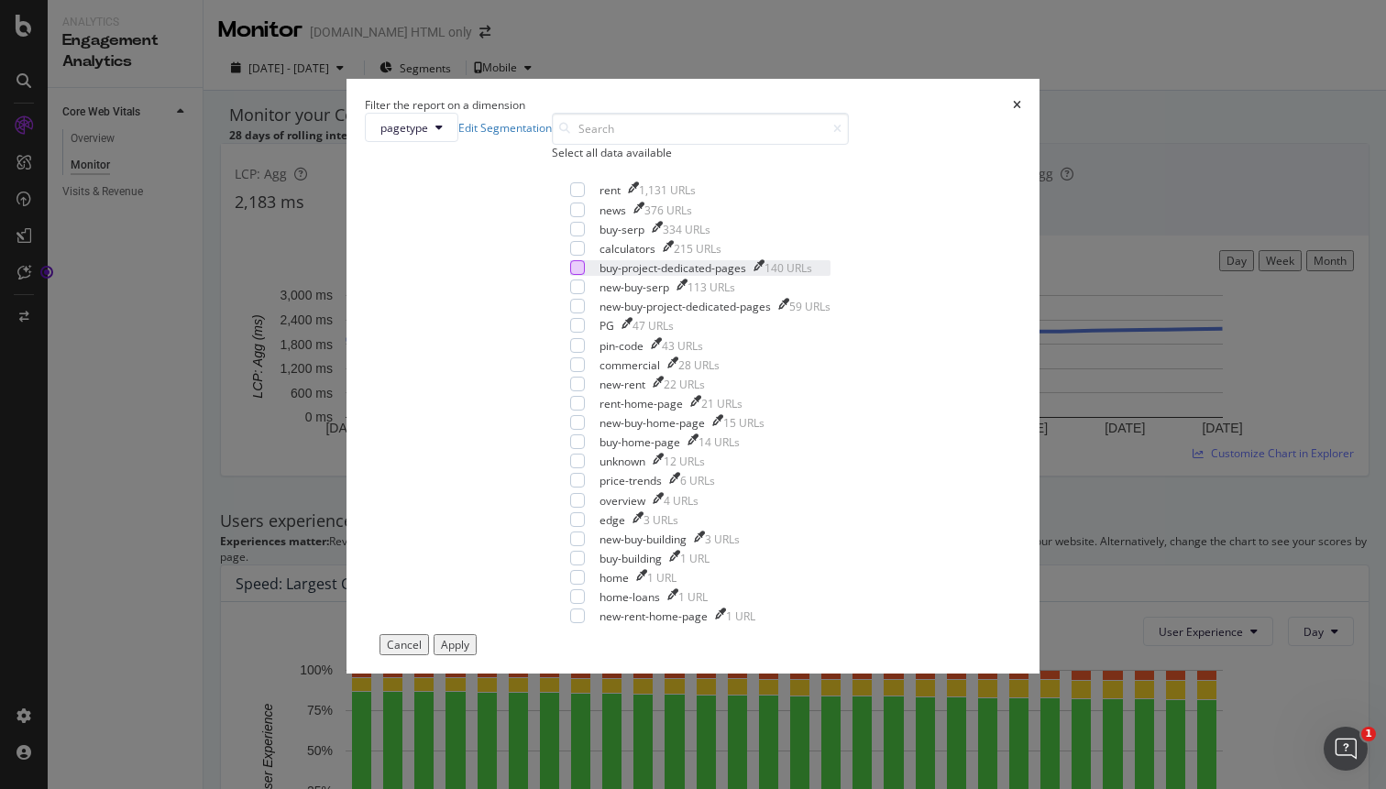
click at [570, 275] on div "modal" at bounding box center [577, 267] width 15 height 15
click at [570, 313] on div "modal" at bounding box center [577, 306] width 15 height 15
click at [469, 653] on div "Apply" at bounding box center [455, 645] width 28 height 16
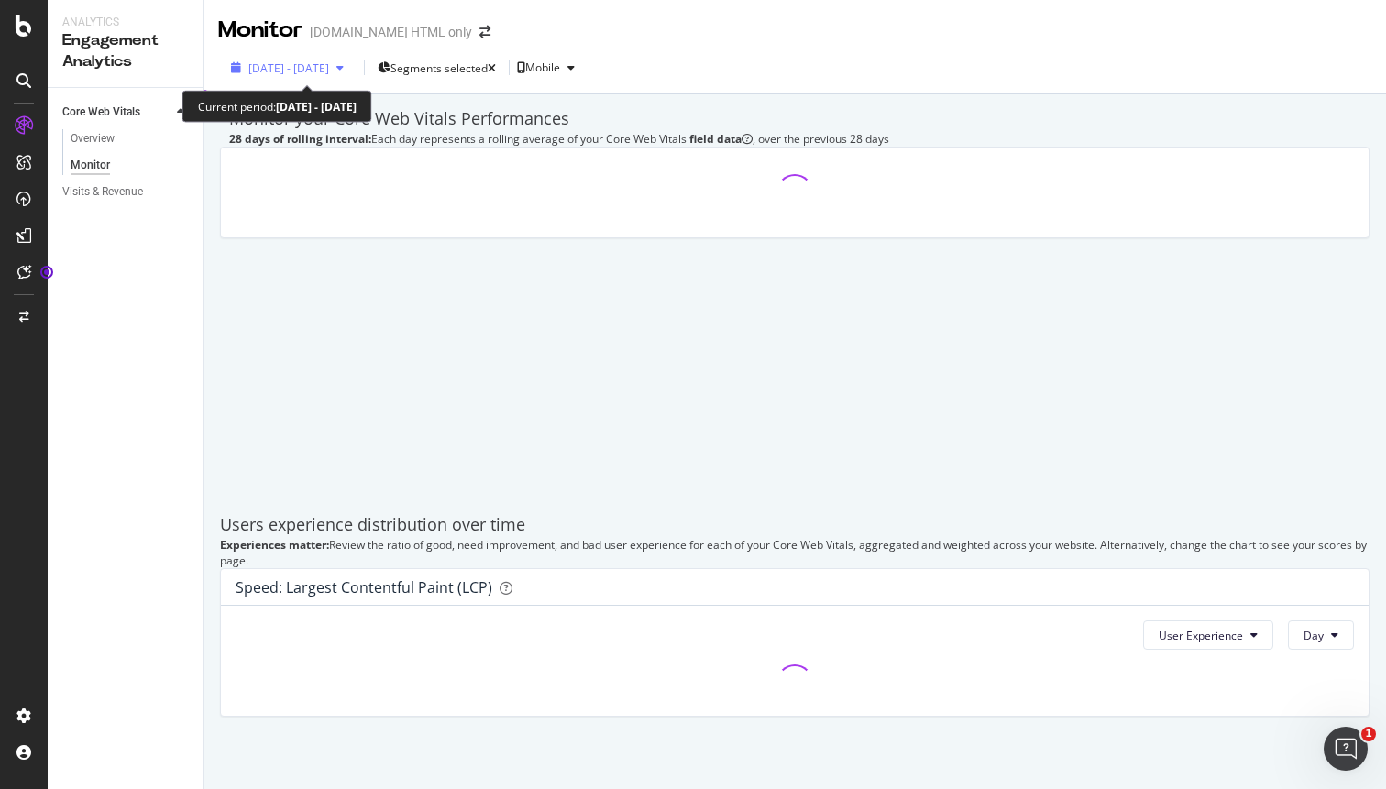
click at [329, 65] on span "[DATE] - [DATE]" at bounding box center [288, 68] width 81 height 16
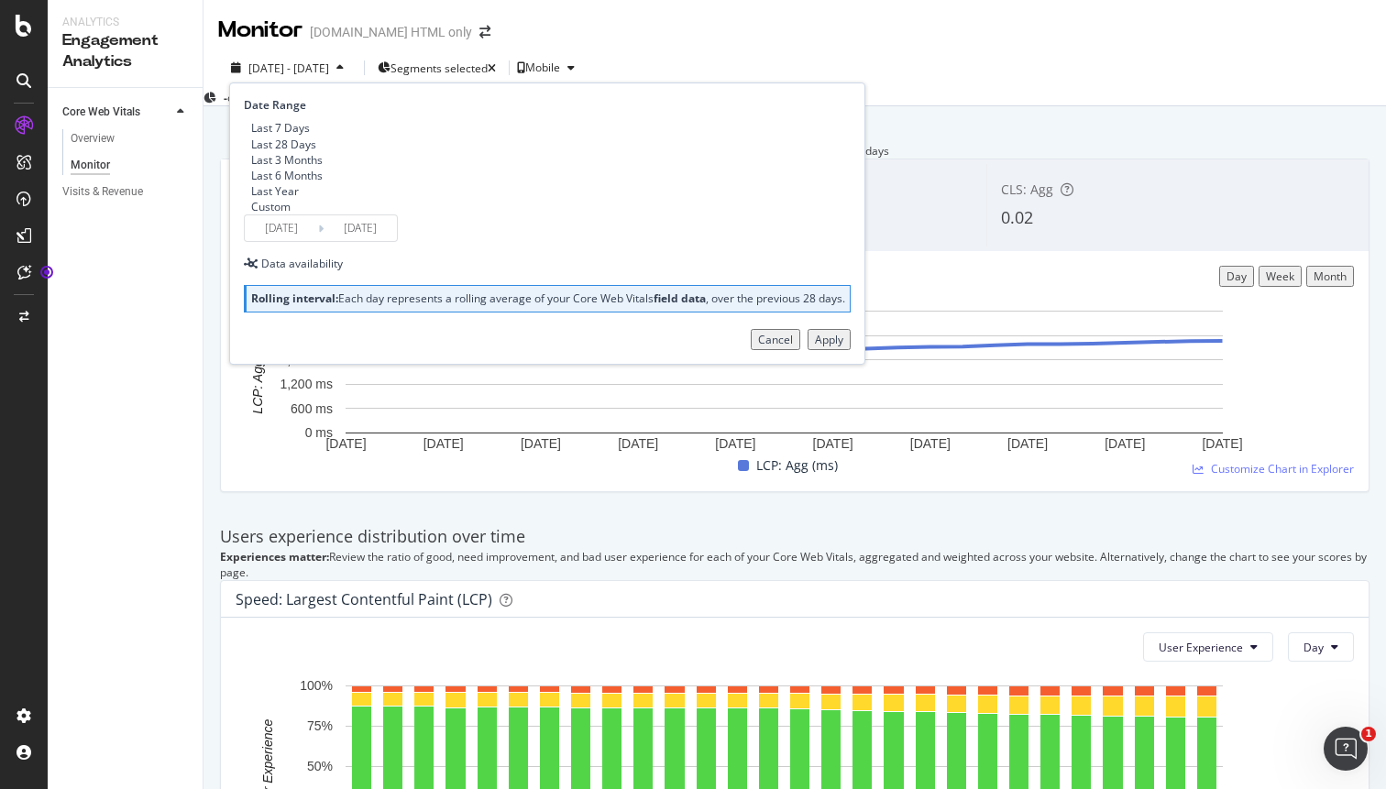
click at [291, 214] on div "Custom" at bounding box center [270, 207] width 39 height 16
click at [293, 241] on input "[DATE]" at bounding box center [281, 228] width 73 height 26
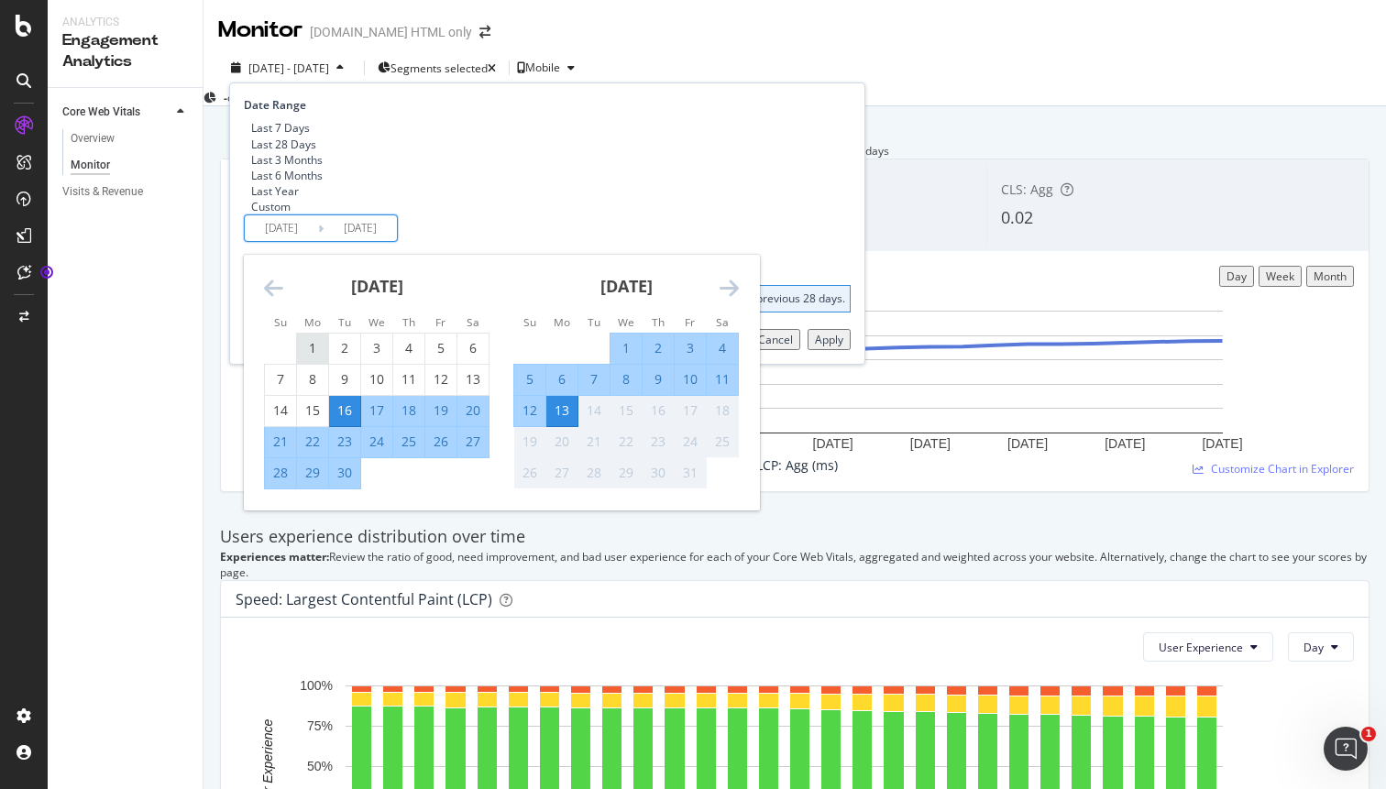
click at [310, 357] on div "1" at bounding box center [312, 348] width 31 height 18
type input "[DATE]"
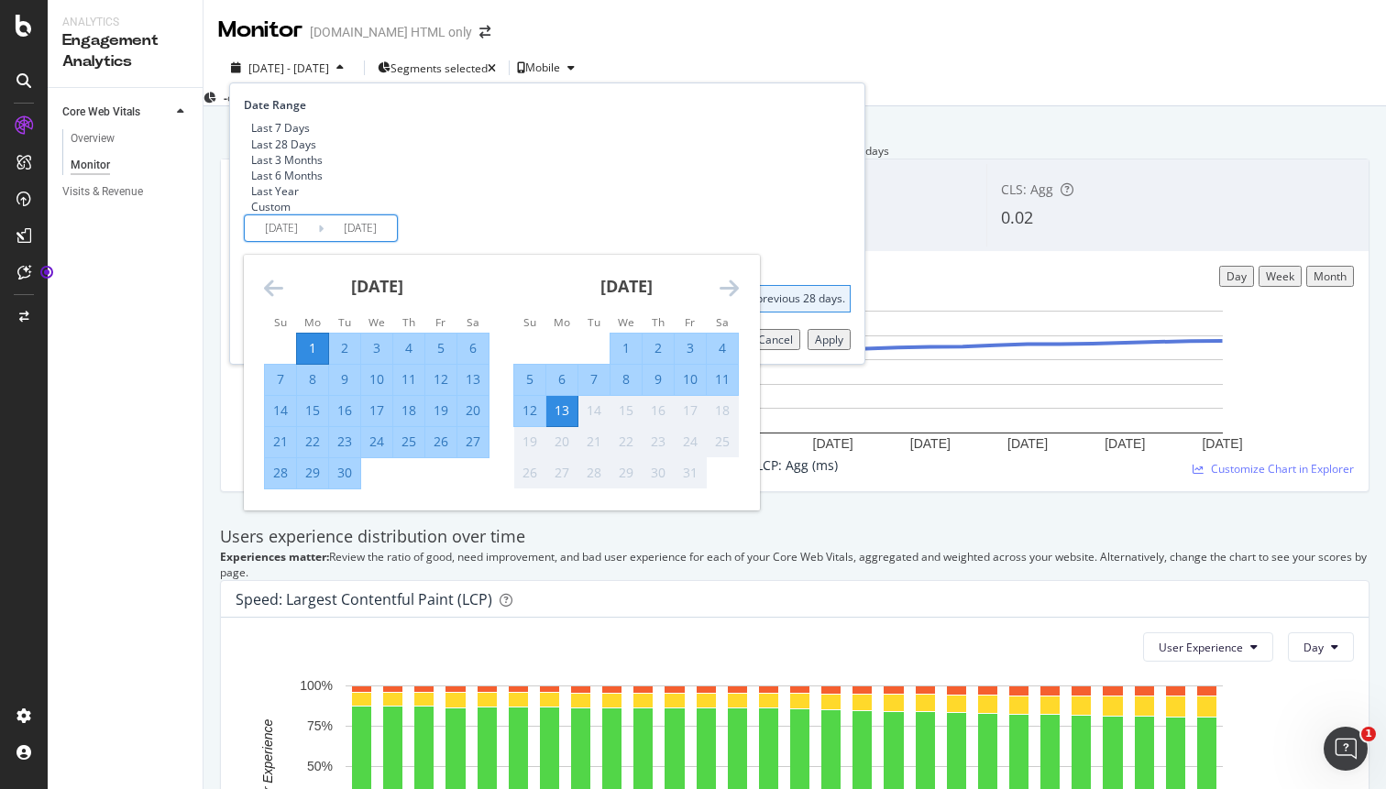
click at [346, 482] on div "30" at bounding box center [344, 473] width 31 height 18
type input "[DATE]"
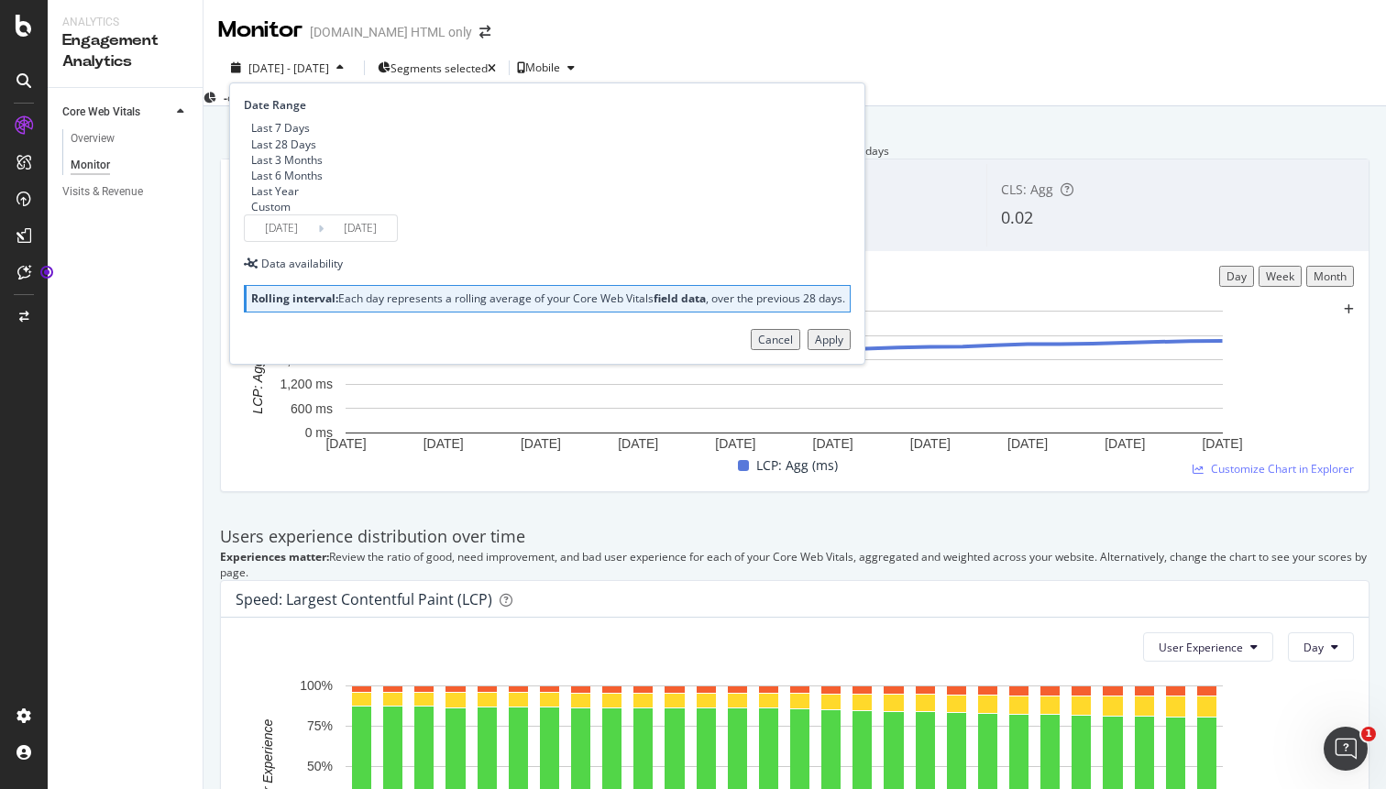
click at [365, 241] on input "[DATE]" at bounding box center [360, 228] width 73 height 26
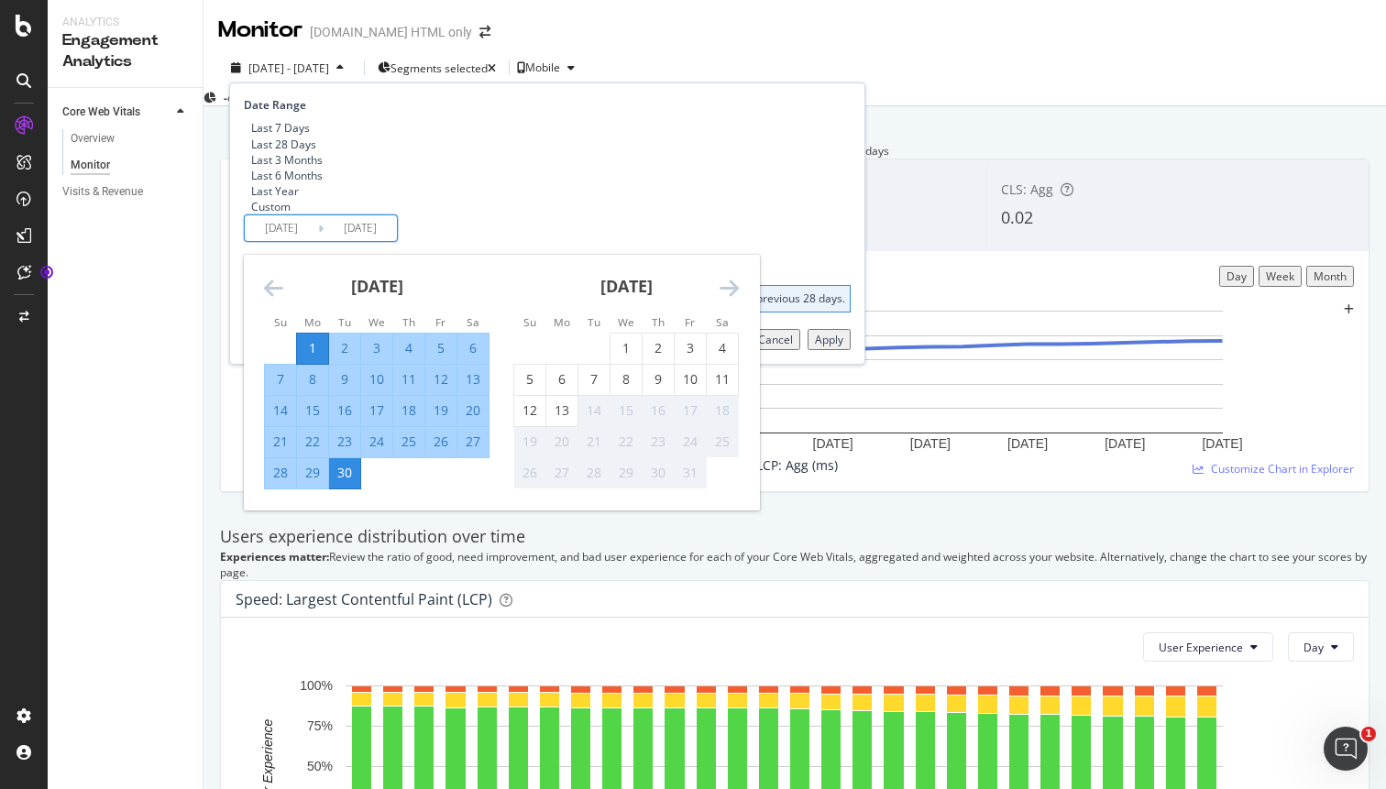
click at [273, 299] on icon "Move backward to switch to the previous month." at bounding box center [273, 288] width 19 height 22
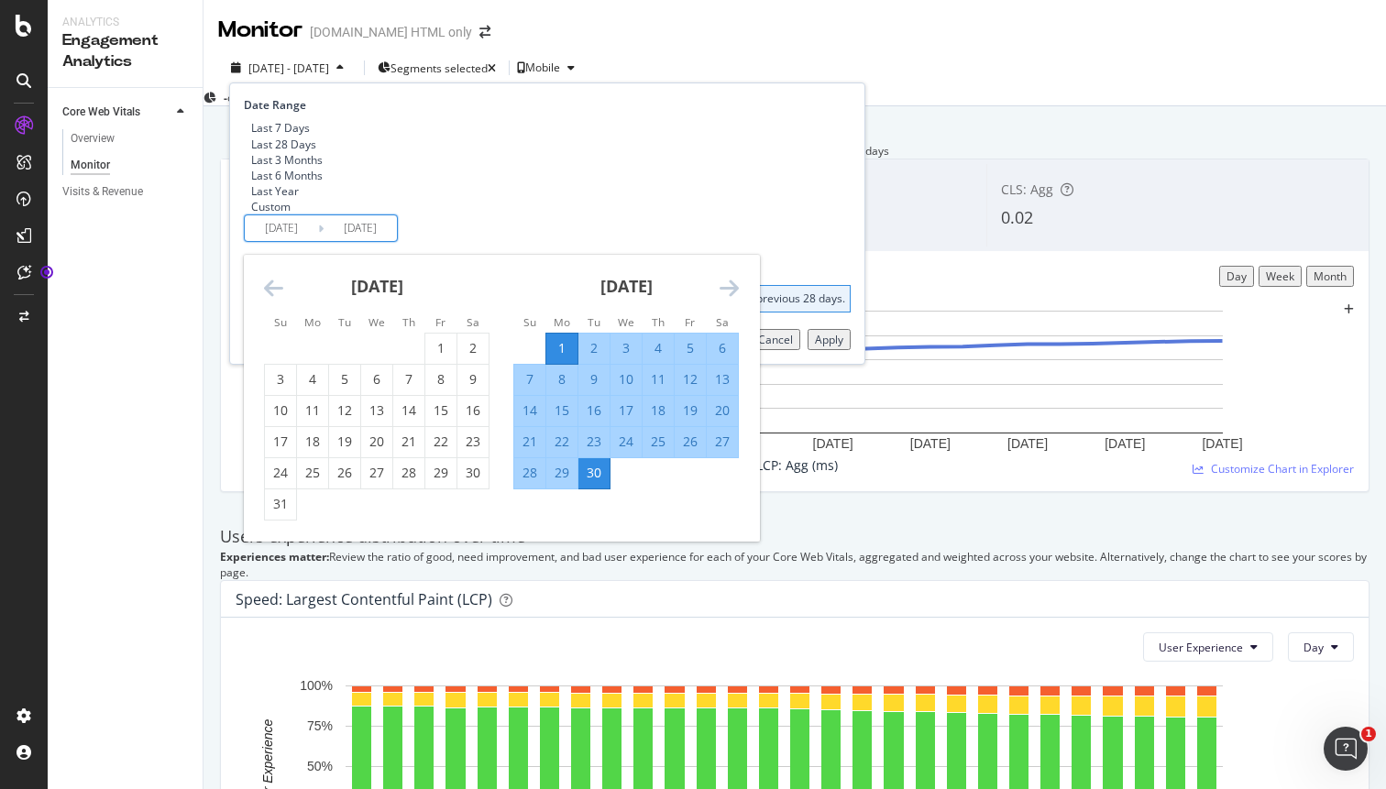
click at [441, 242] on div "Date Range Last 7 Days Last 28 Days Last 3 Months Last 6 Months Last Year Custo…" at bounding box center [545, 169] width 602 height 145
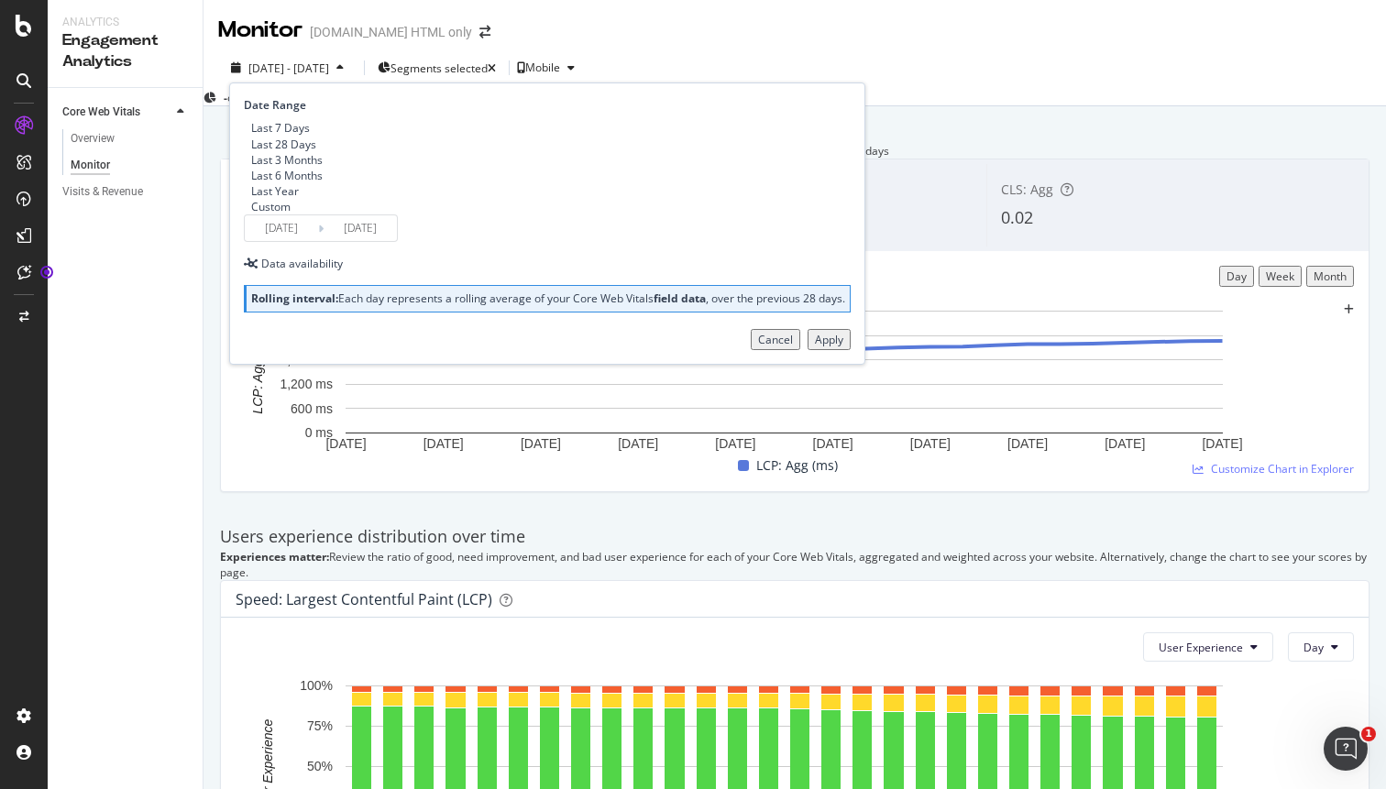
click at [511, 364] on div "Date Range Last 7 Days Last 28 Days Last 3 Months Last 6 Months Last Year Custo…" at bounding box center [547, 222] width 636 height 281
click at [815, 347] on div "Apply" at bounding box center [829, 340] width 28 height 16
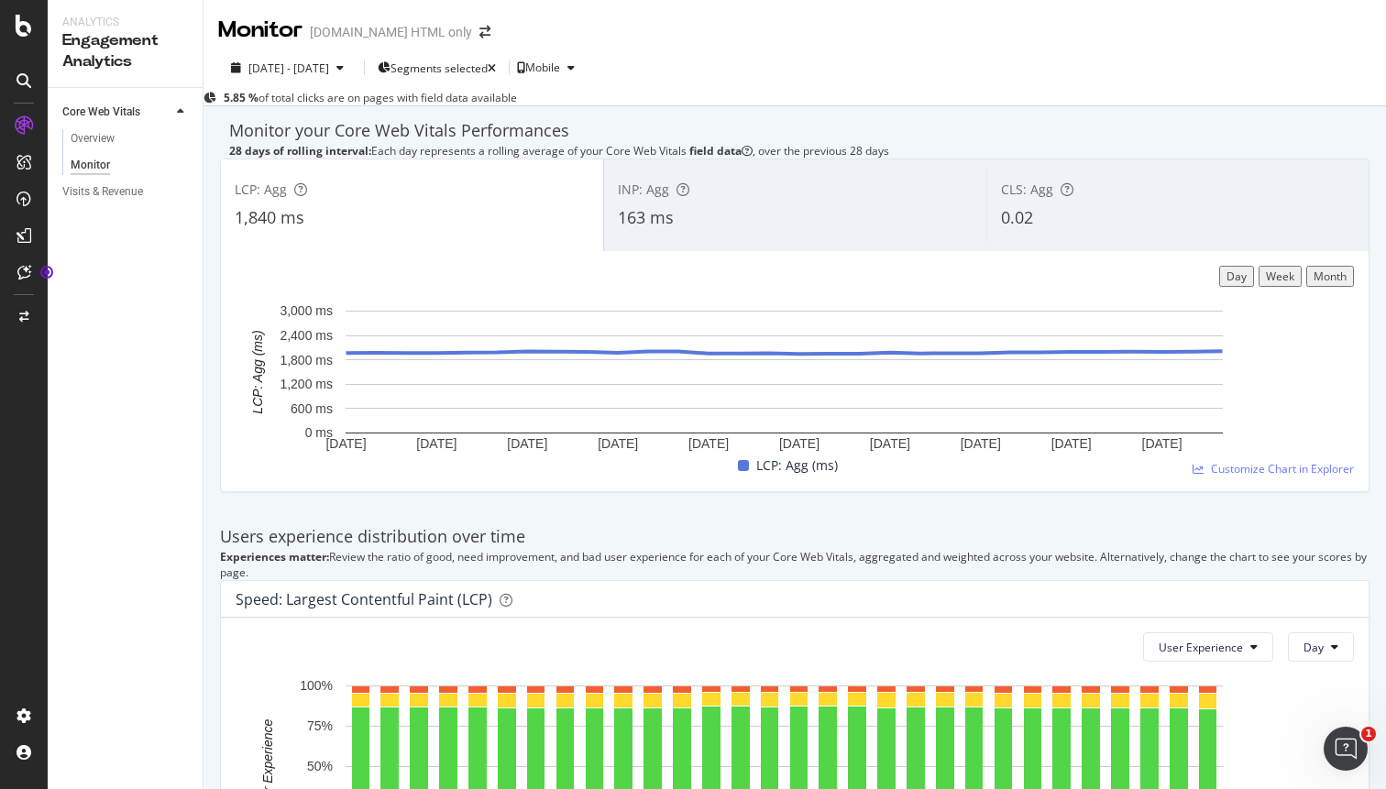
click at [775, 230] on div "163 ms" at bounding box center [795, 218] width 355 height 24
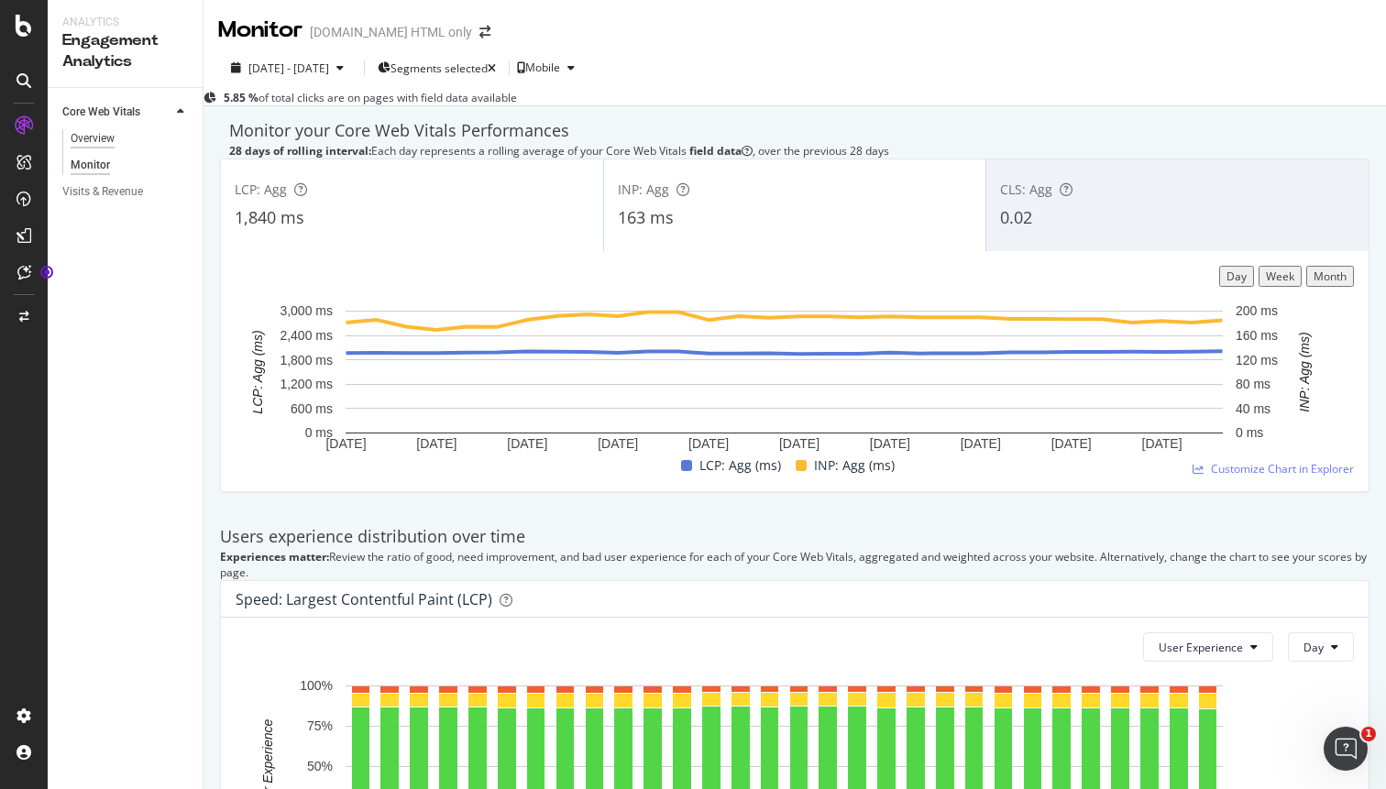
click at [105, 135] on div "Overview" at bounding box center [93, 138] width 44 height 19
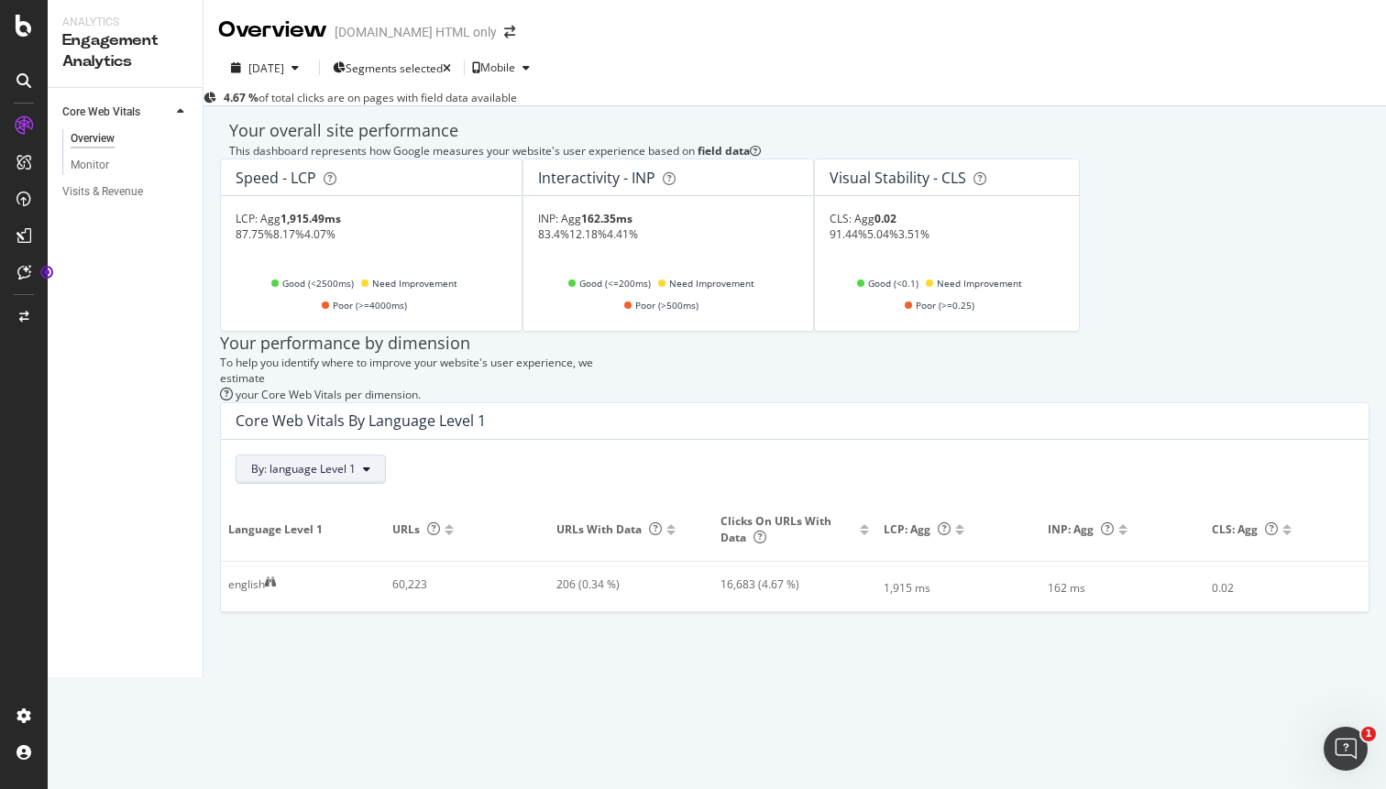
click at [354, 477] on span "By: language Level 1" at bounding box center [303, 469] width 104 height 16
click at [681, 128] on div "Your overall site performance" at bounding box center [794, 131] width 1131 height 24
click at [344, 484] on button "By: language Level 1" at bounding box center [311, 469] width 150 height 29
click at [361, 691] on div "Select a Segment" at bounding box center [360, 689] width 227 height 30
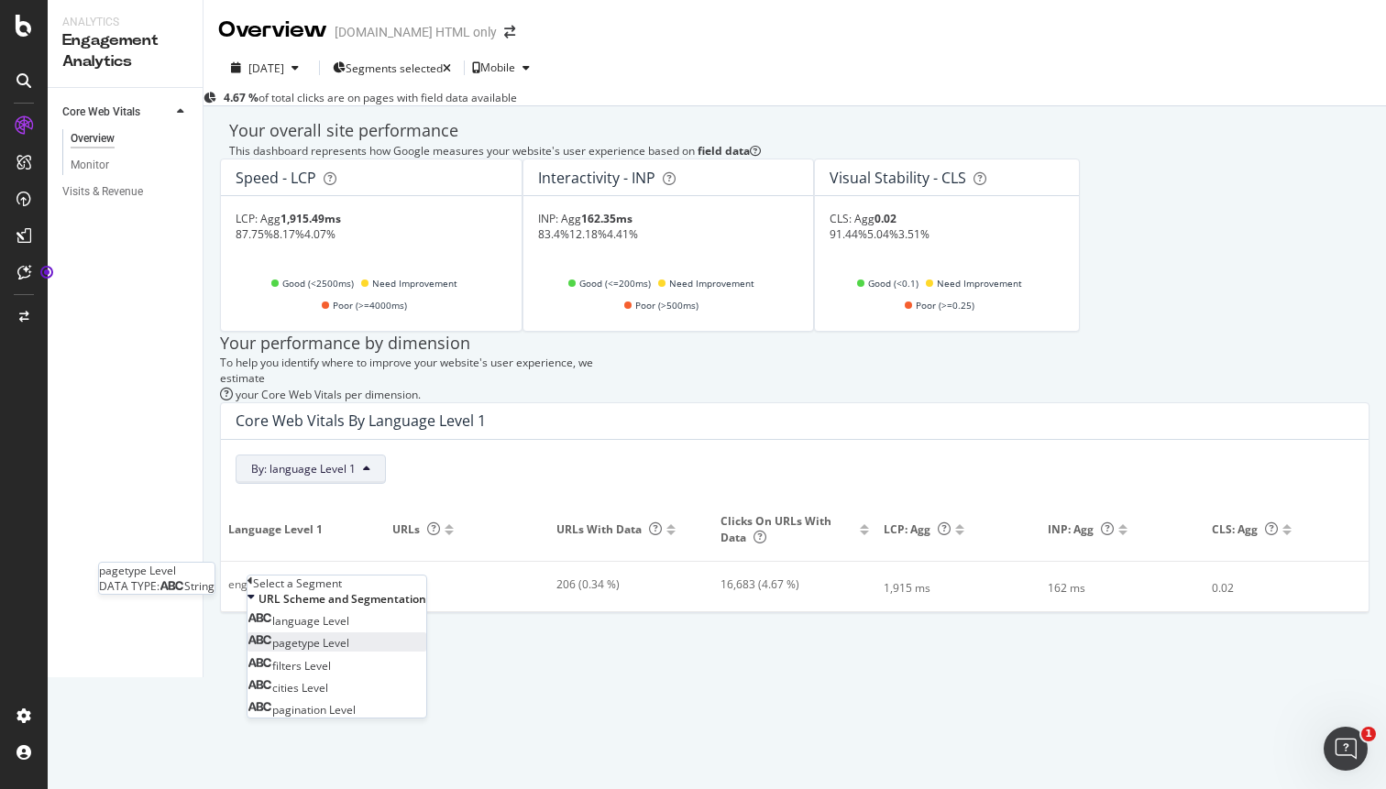
click at [349, 651] on span "pagetype Level" at bounding box center [310, 643] width 77 height 16
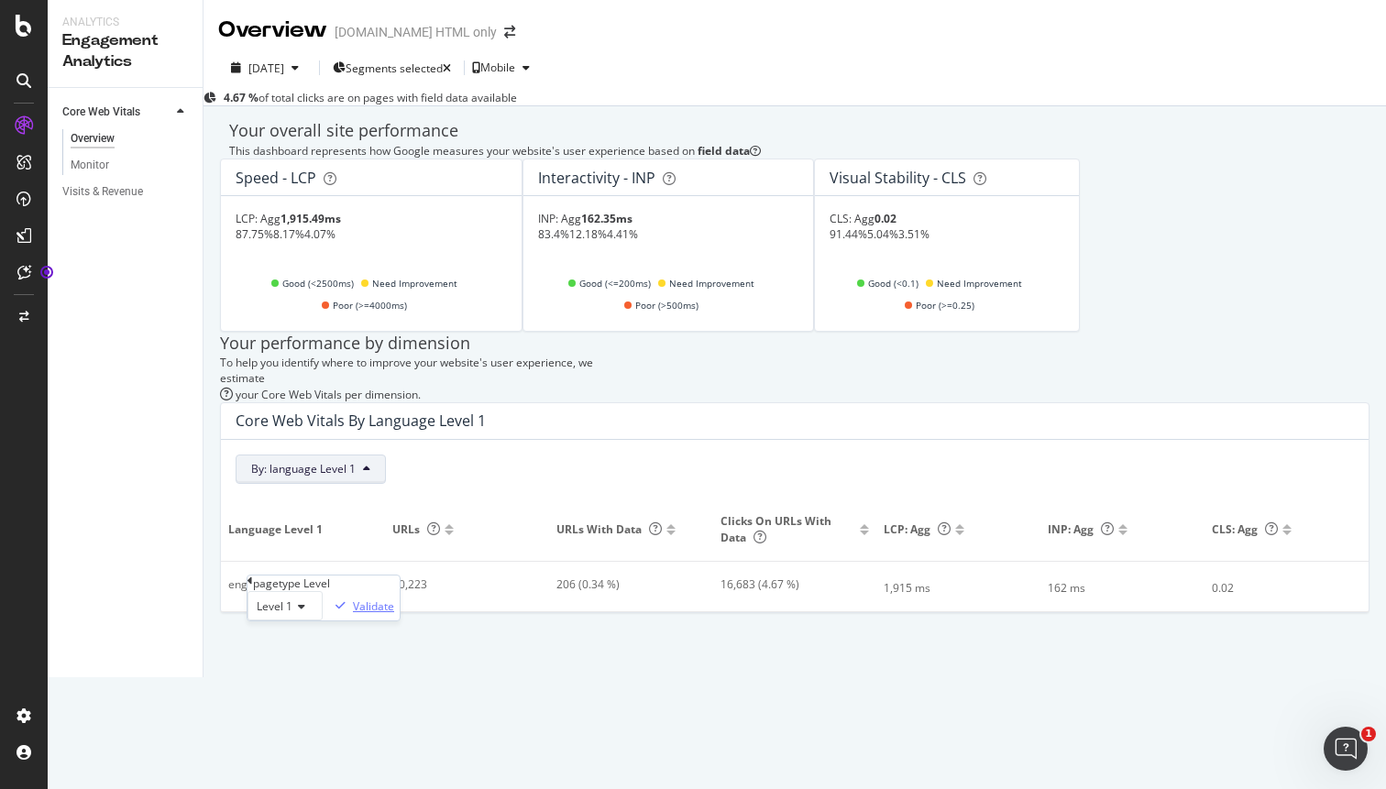
click at [394, 614] on div "Validate" at bounding box center [373, 607] width 41 height 16
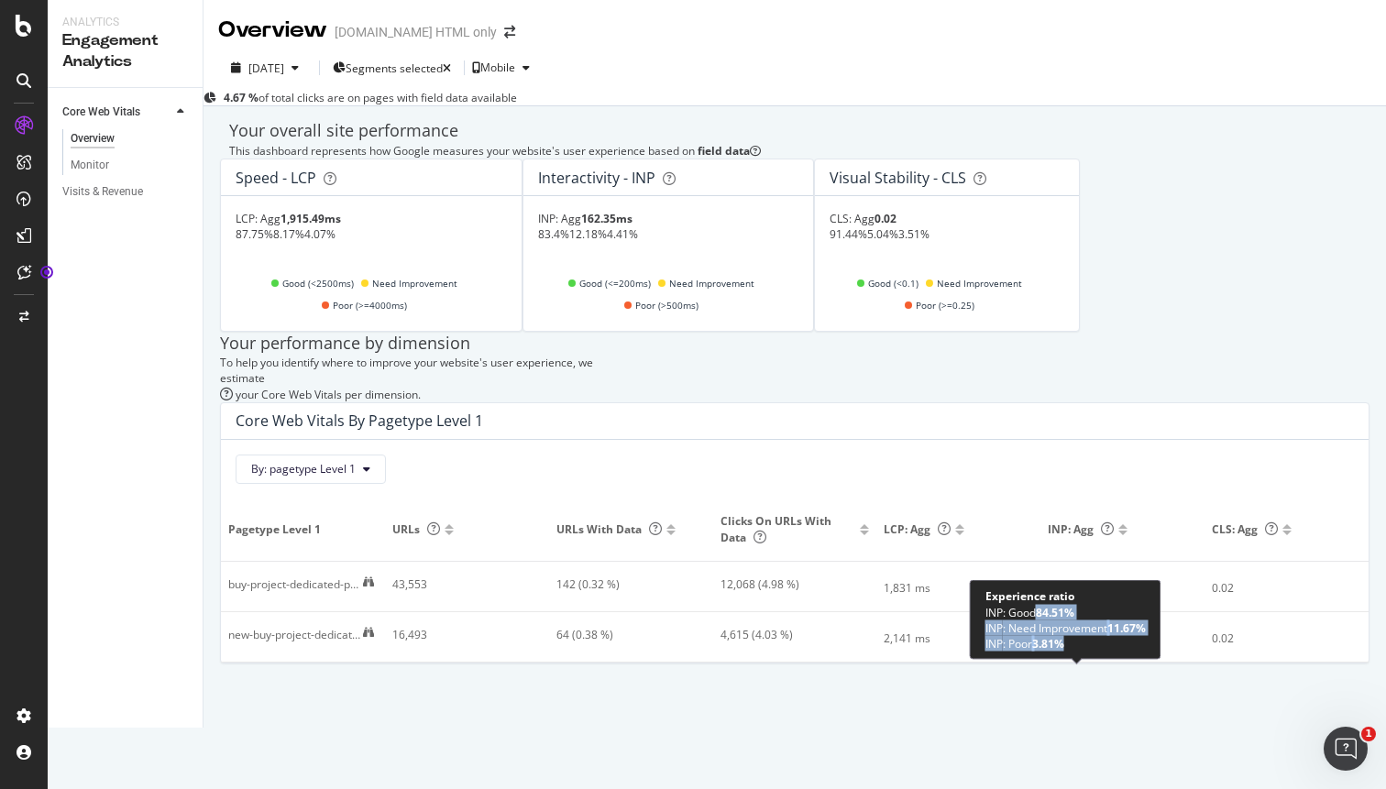
drag, startPoint x: 1171, startPoint y: 640, endPoint x: 1124, endPoint y: 611, distance: 55.5
click at [1124, 611] on div "Experience ratio INP : Good 84.51% INP : Need Improvement 11.67% INP : Poor 3.8…" at bounding box center [1066, 620] width 192 height 80
click at [1124, 611] on div "INP : Good 84.51%" at bounding box center [1065, 612] width 160 height 16
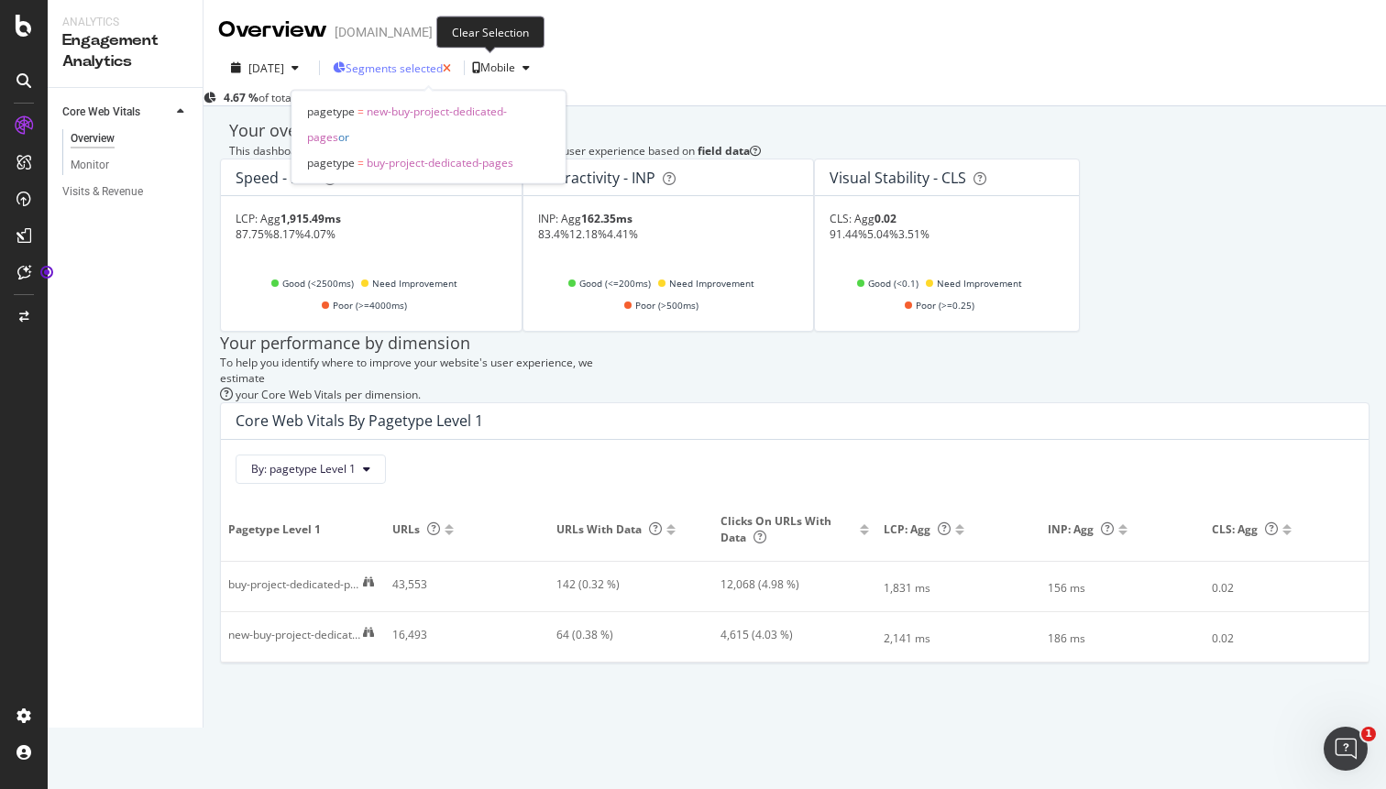
click at [451, 71] on icon "button" at bounding box center [447, 68] width 8 height 11
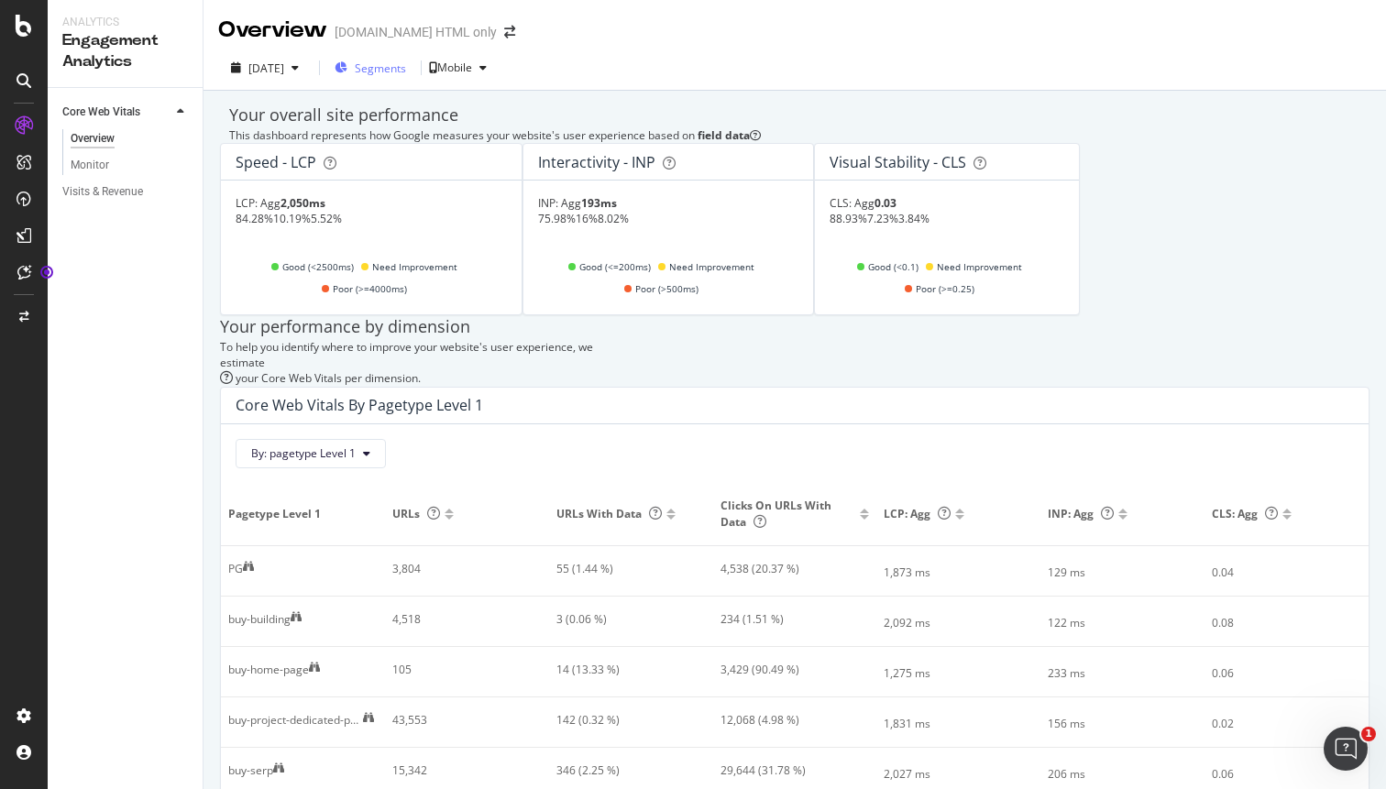
click at [347, 71] on icon "button" at bounding box center [341, 67] width 13 height 11
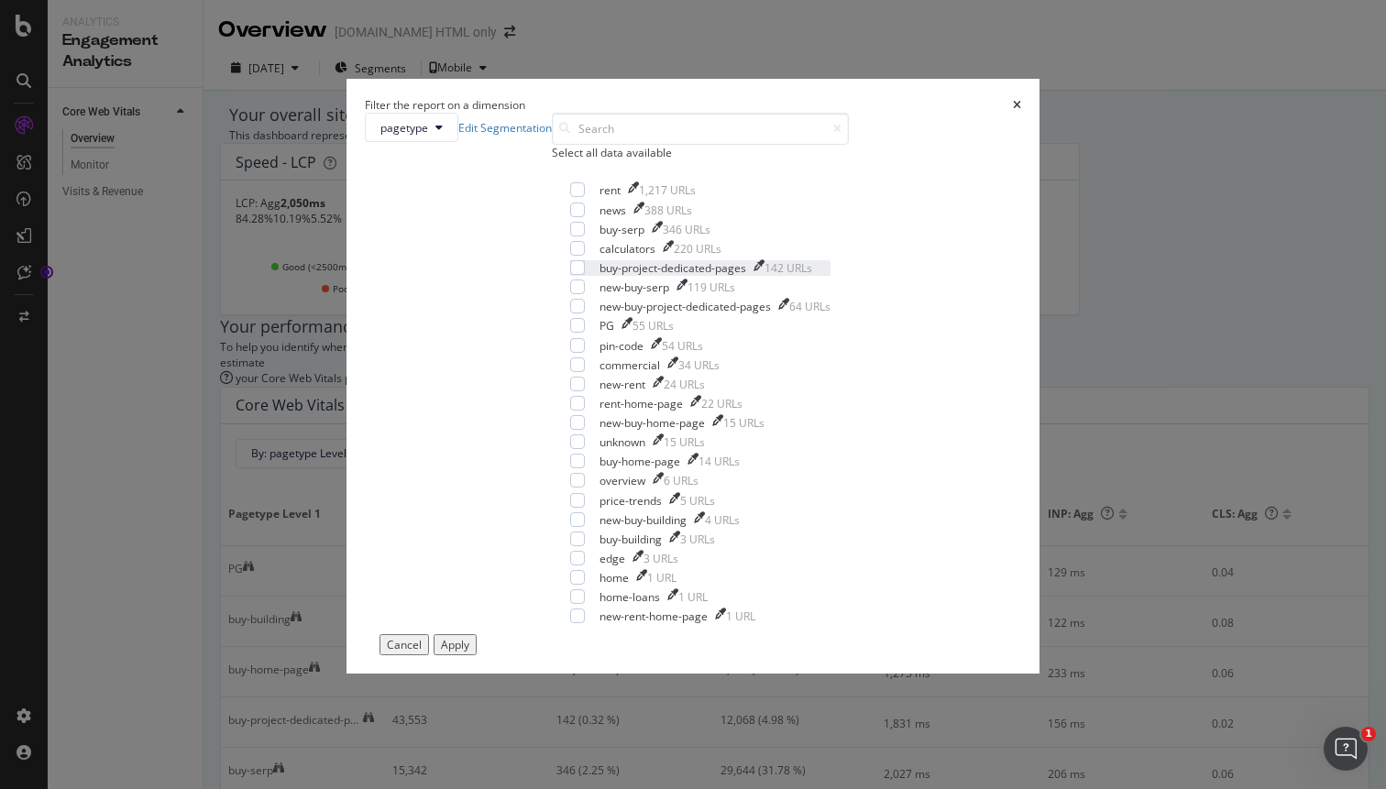
click at [599, 276] on div "buy-project-dedicated-pages" at bounding box center [672, 268] width 147 height 16
click at [628, 314] on div "new-buy-project-dedicated-pages" at bounding box center [684, 307] width 171 height 16
click at [469, 653] on div "Apply" at bounding box center [455, 645] width 28 height 16
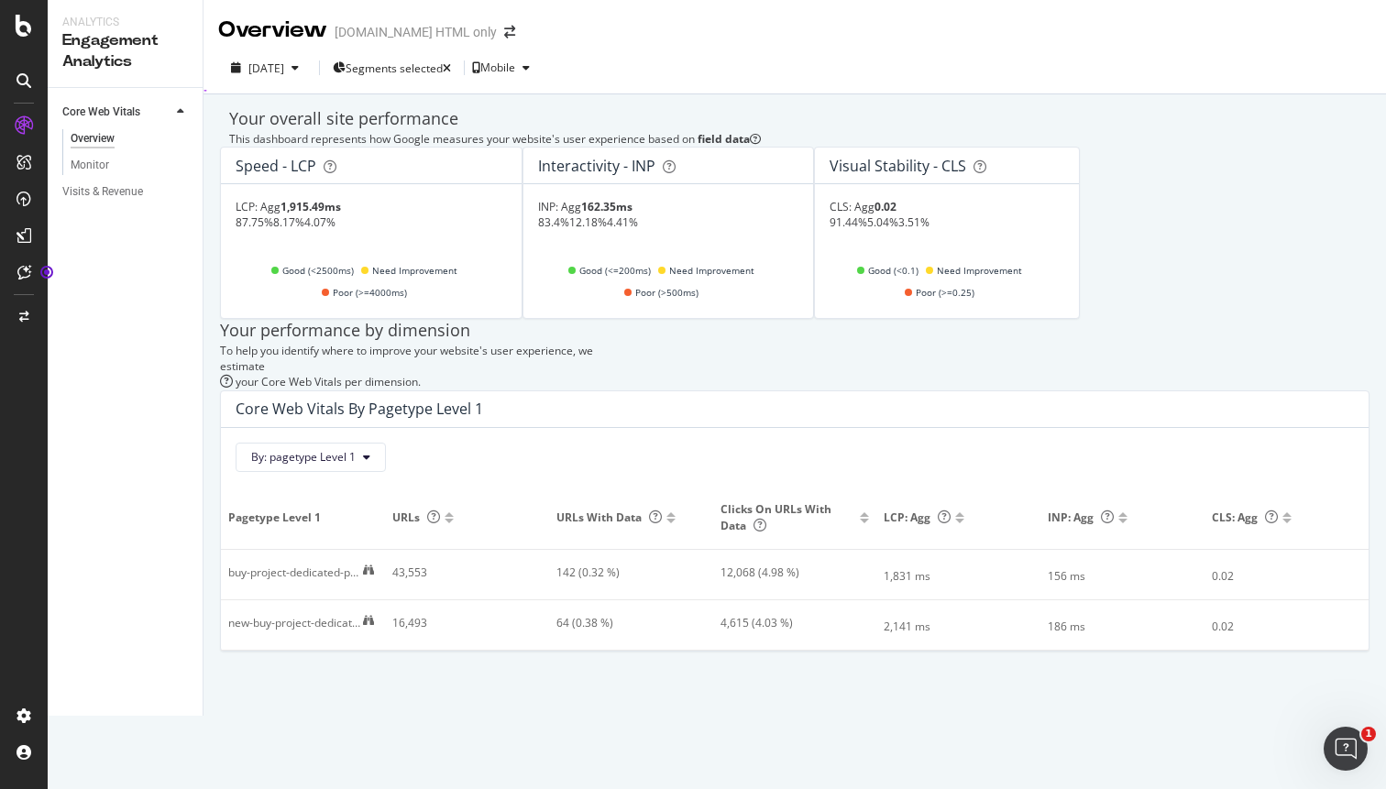
scroll to position [37, 0]
